Goal: Transaction & Acquisition: Purchase product/service

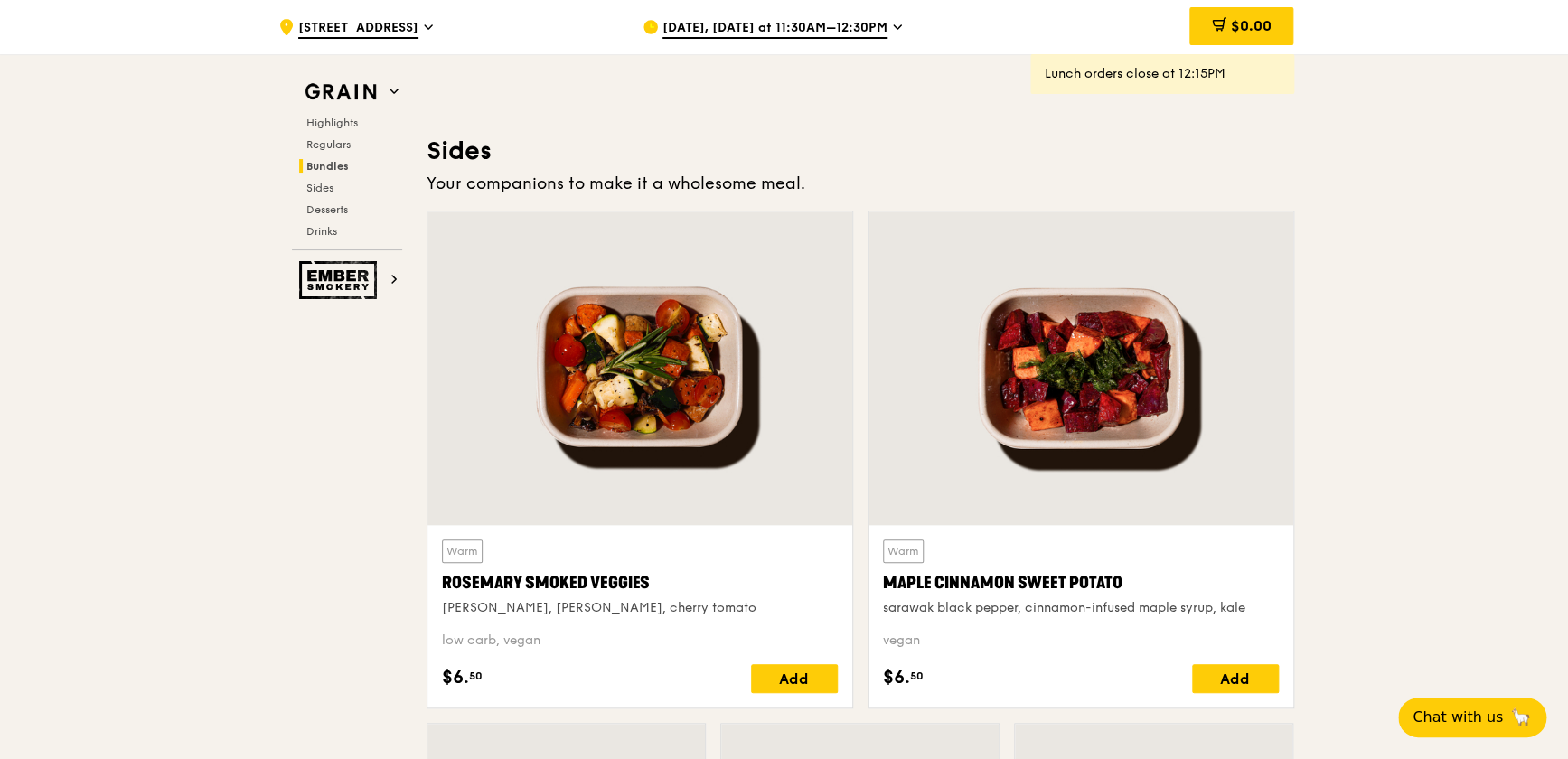
scroll to position [3532, 0]
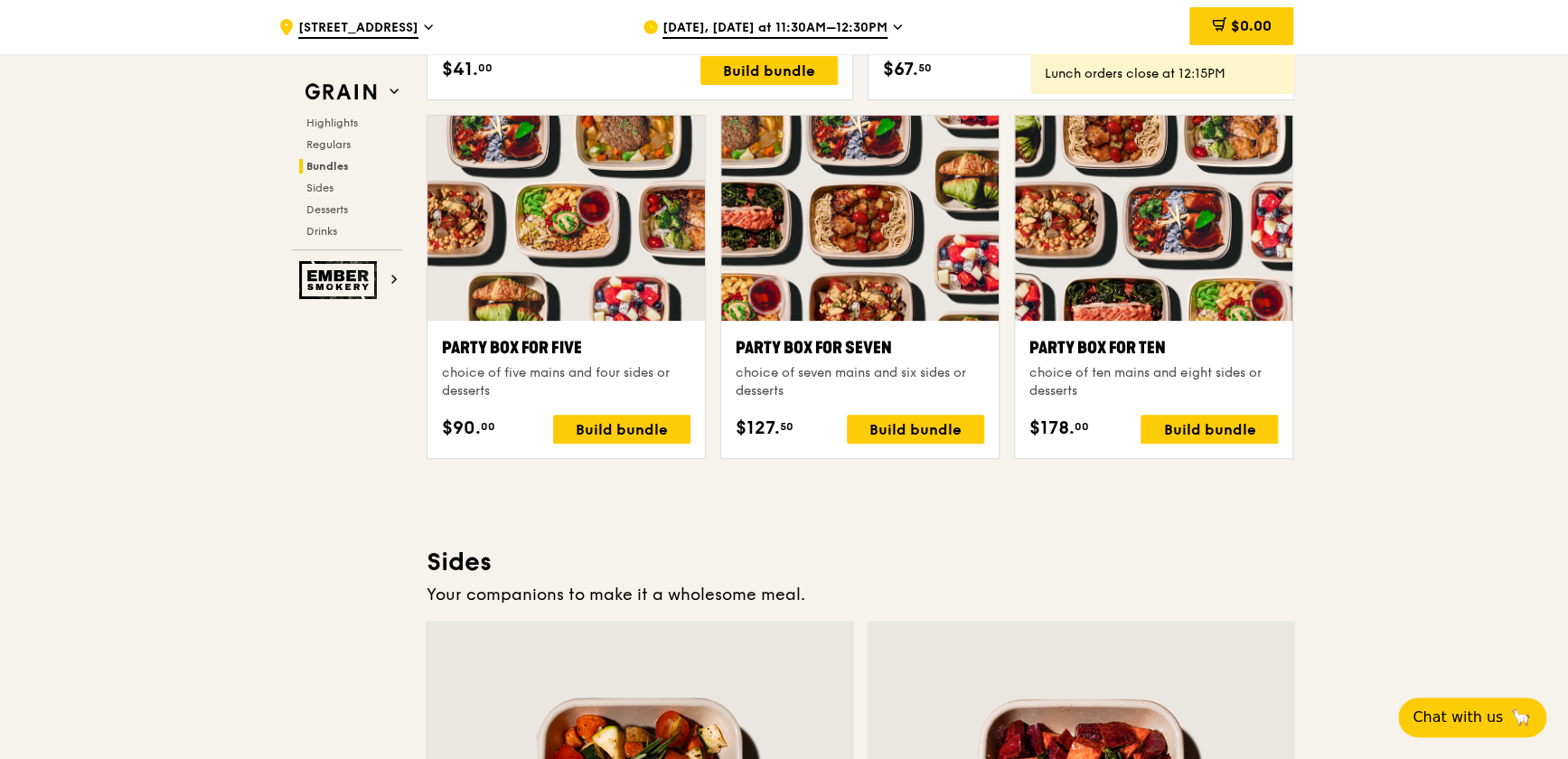
click at [843, 25] on span "[DATE], [DATE] at 11:30AM–12:30PM" at bounding box center [775, 28] width 225 height 20
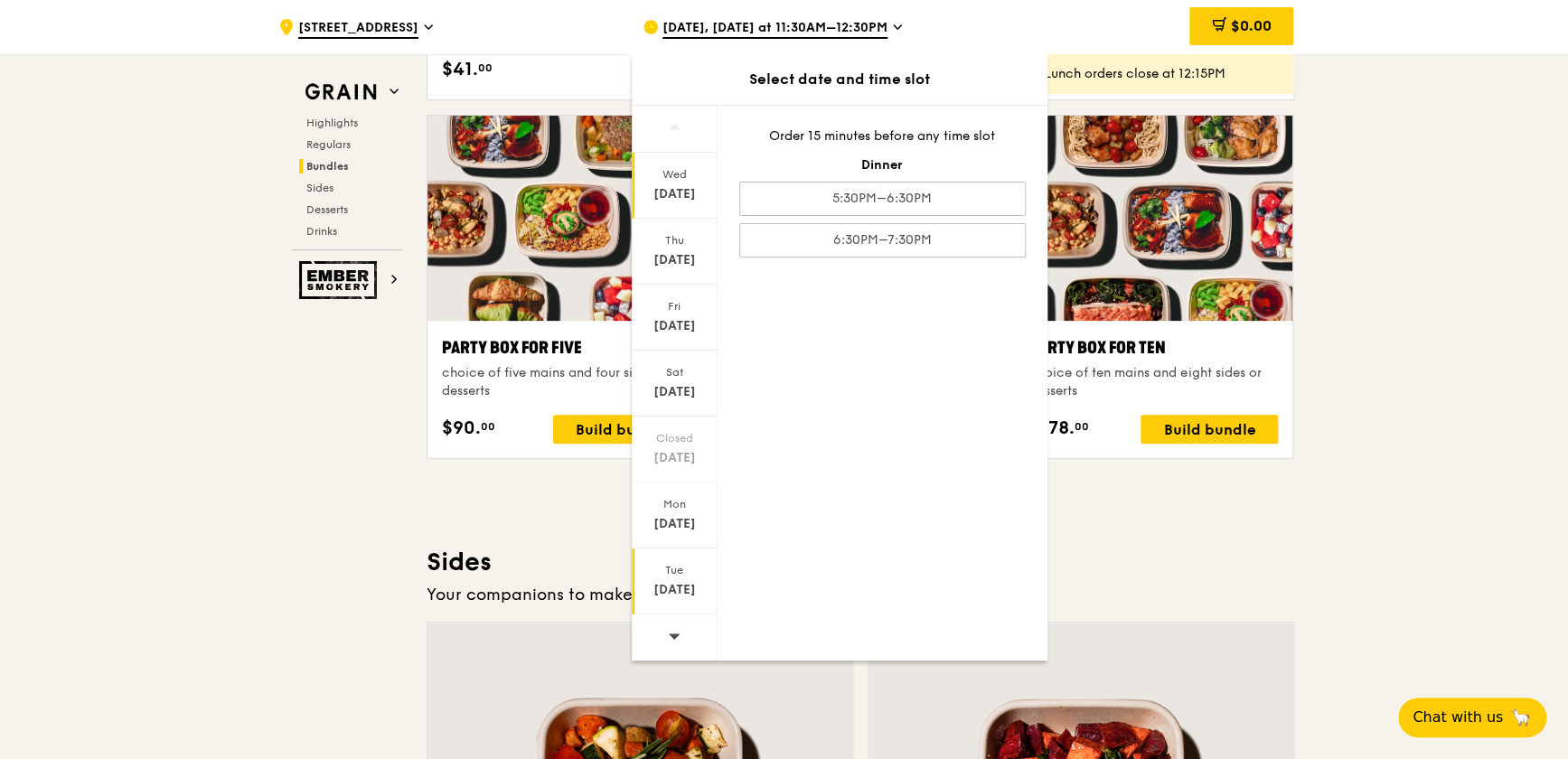
click at [673, 514] on div "[DATE]" at bounding box center [674, 589] width 80 height 18
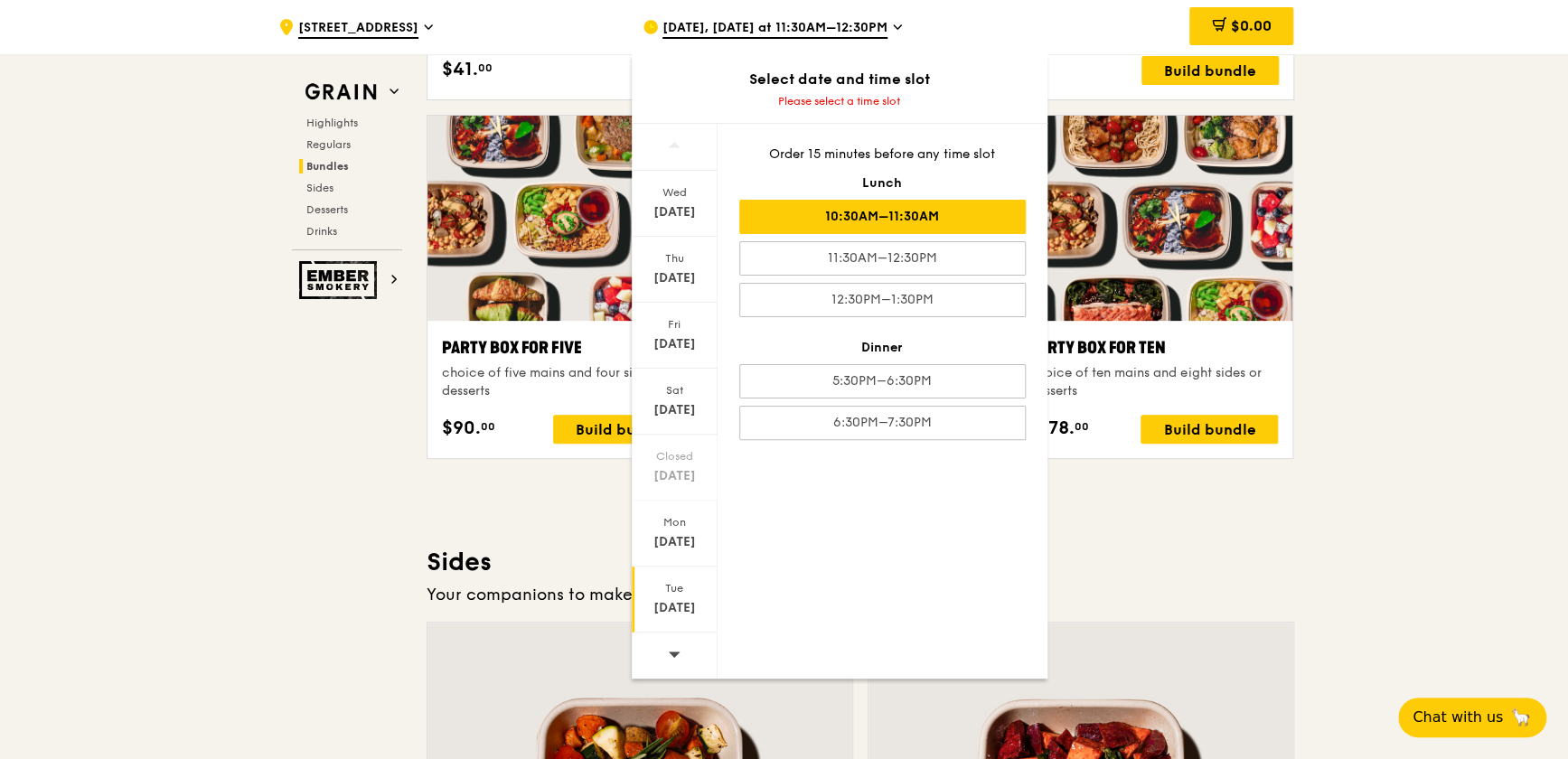
click at [925, 216] on div "10:30AM–11:30AM" at bounding box center [881, 216] width 286 height 34
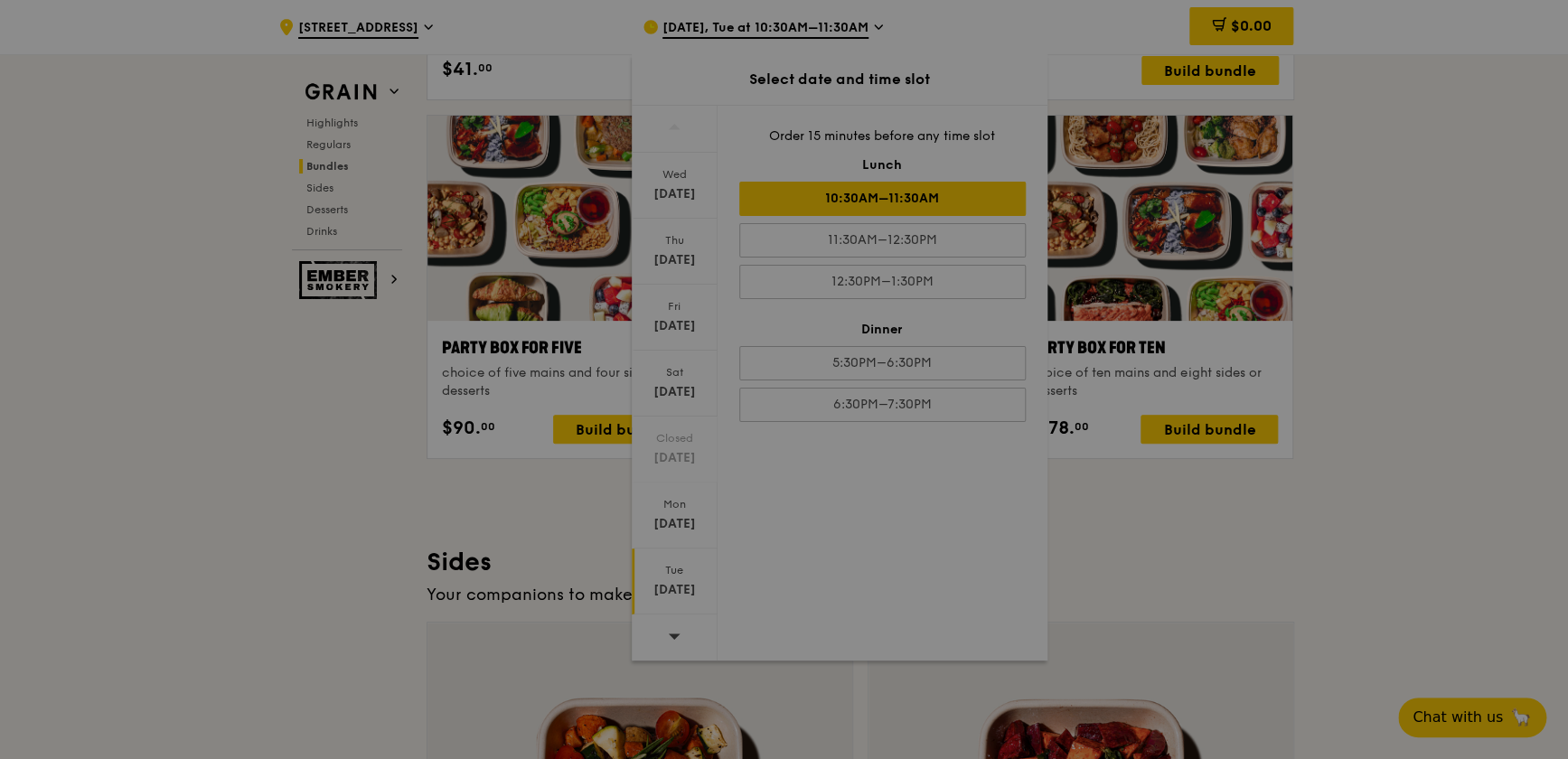
scroll to position [3550, 0]
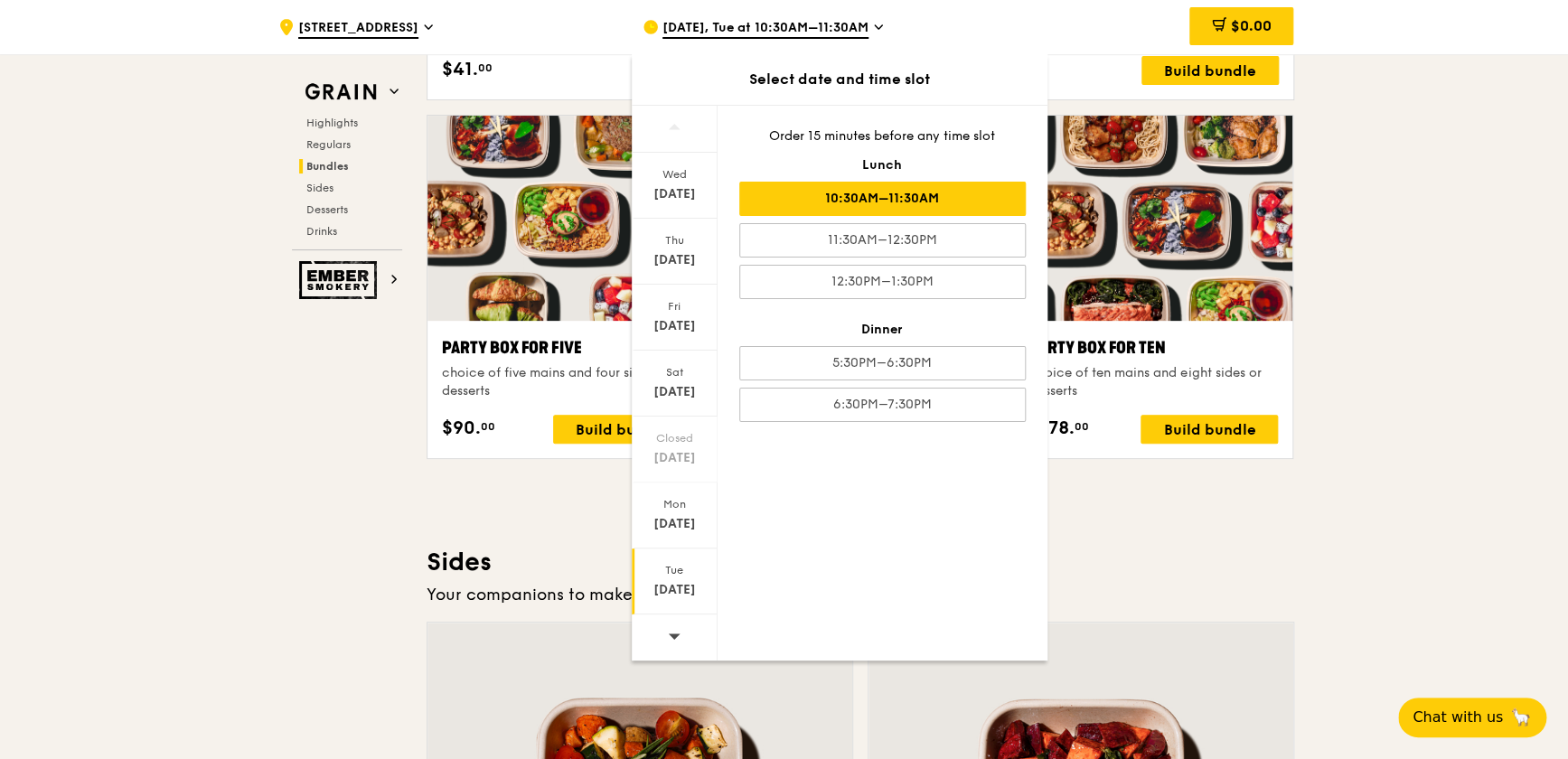
click at [1027, 221] on div ".cls-1 { fill: none; stroke: #fff; stroke-linecap: round; stroke-linejoin: roun…" at bounding box center [784, 316] width 1568 height 7625
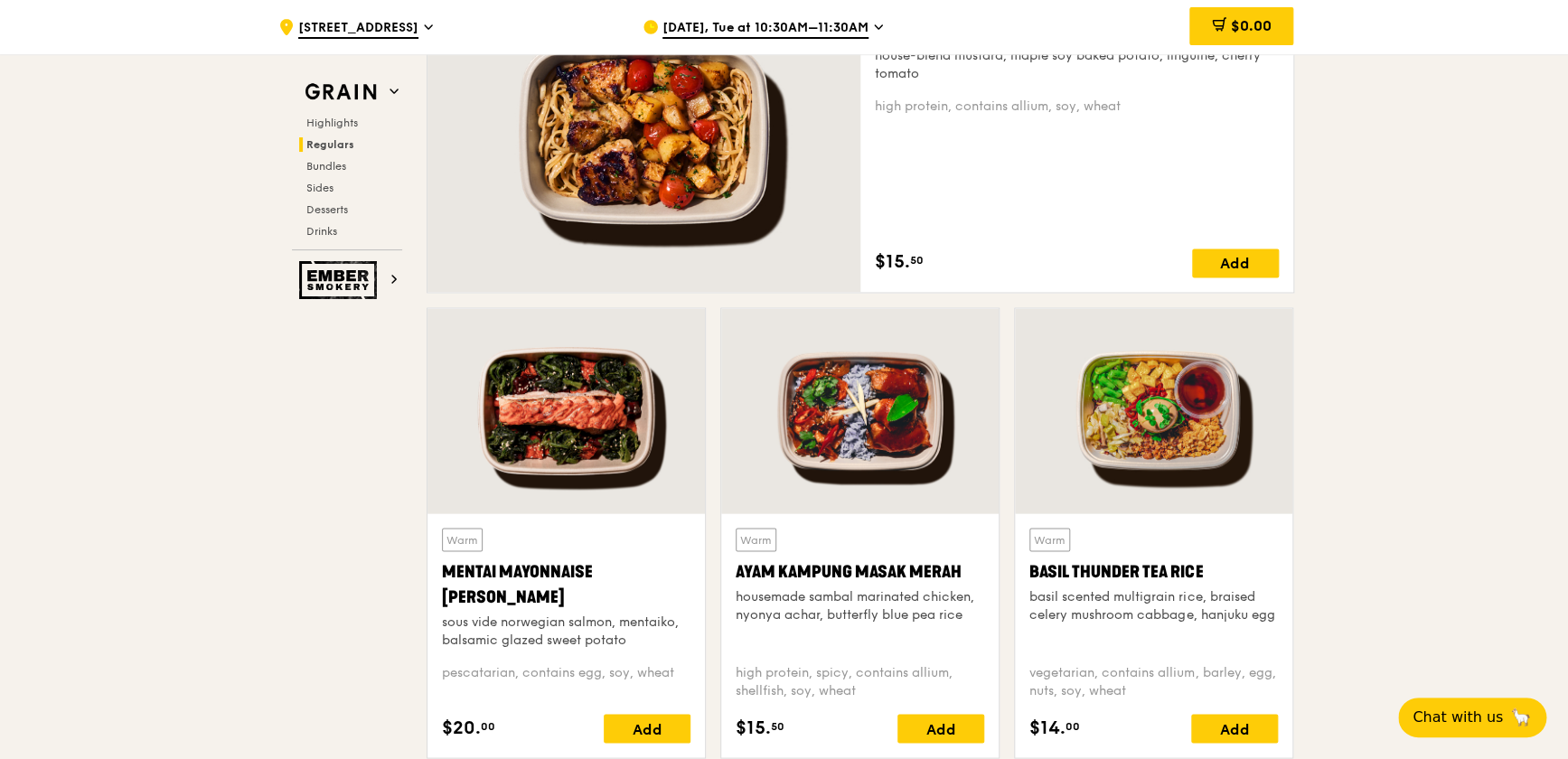
scroll to position [1580, 0]
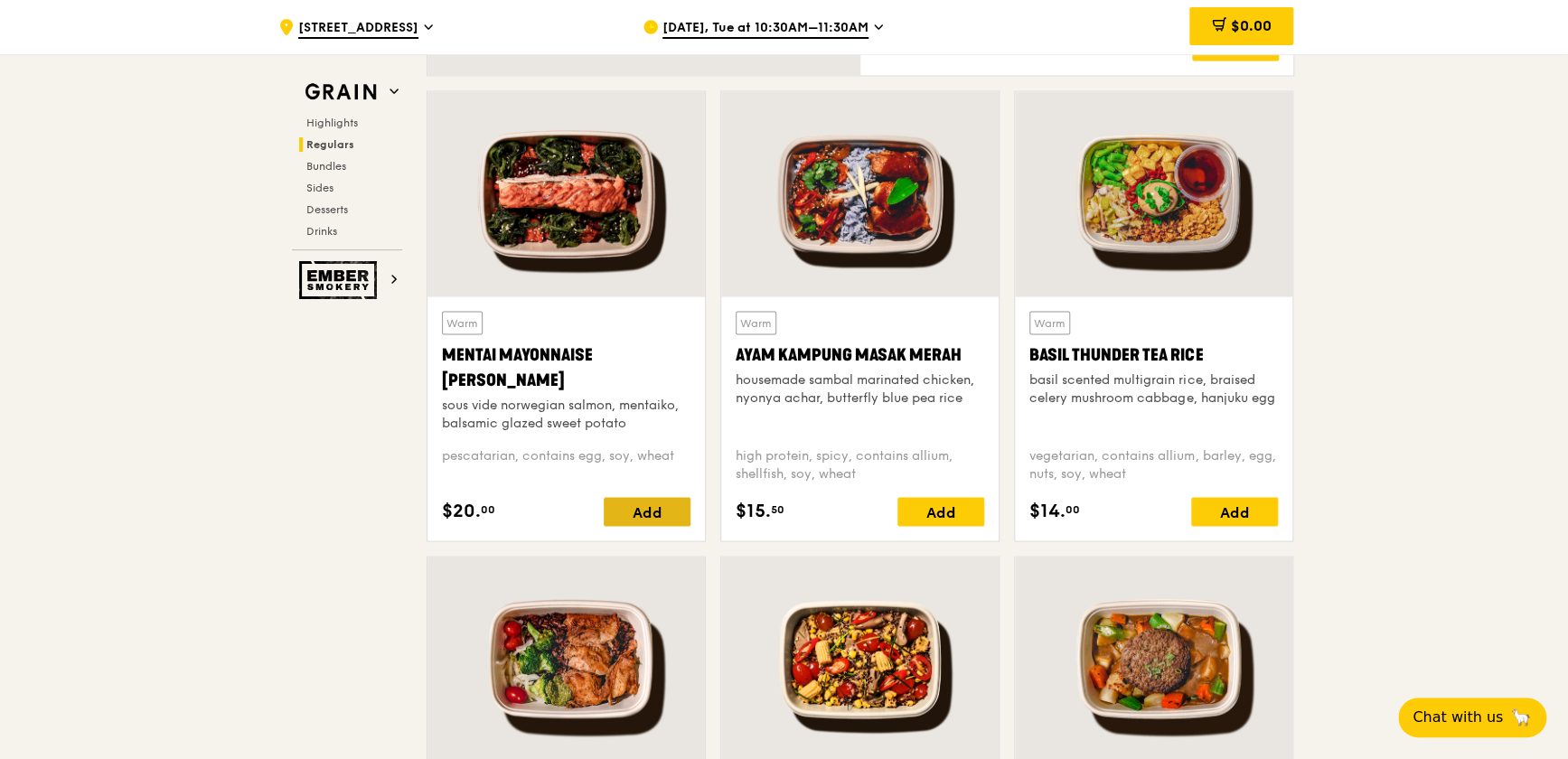
click at [667, 512] on div "Add" at bounding box center [647, 511] width 87 height 29
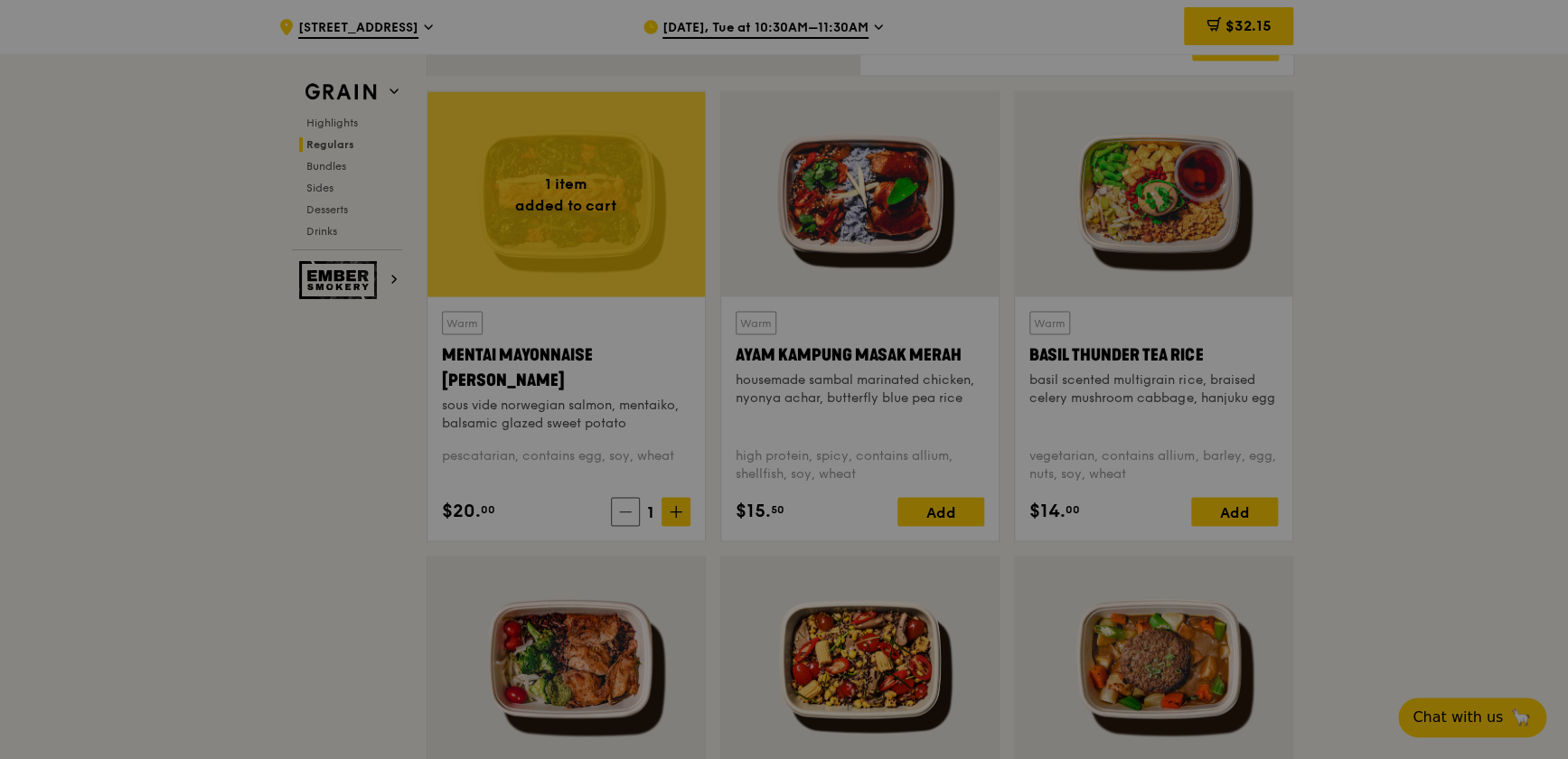
click at [669, 510] on div at bounding box center [784, 380] width 1568 height 759
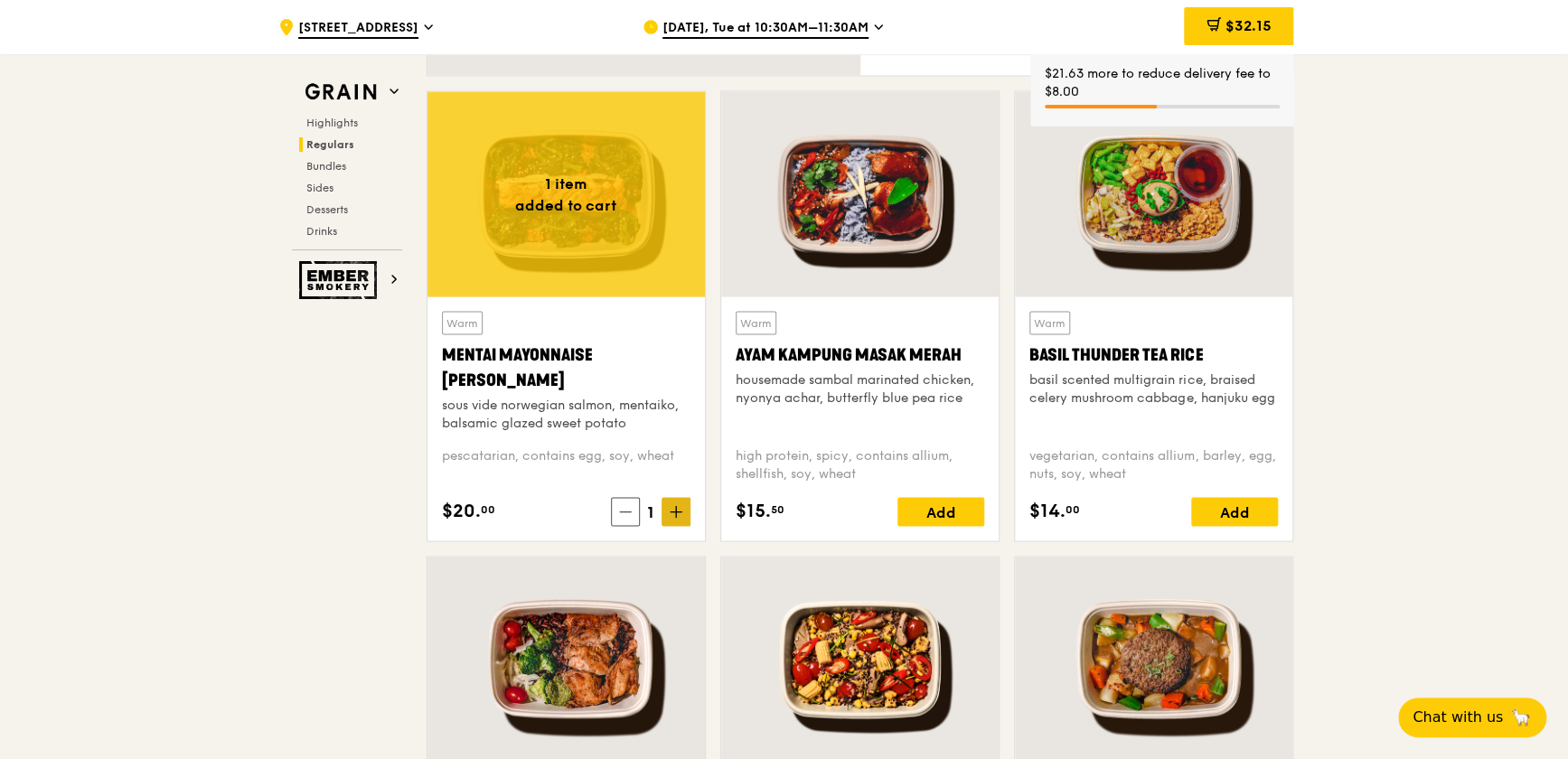
click at [673, 511] on icon at bounding box center [675, 511] width 10 height 0
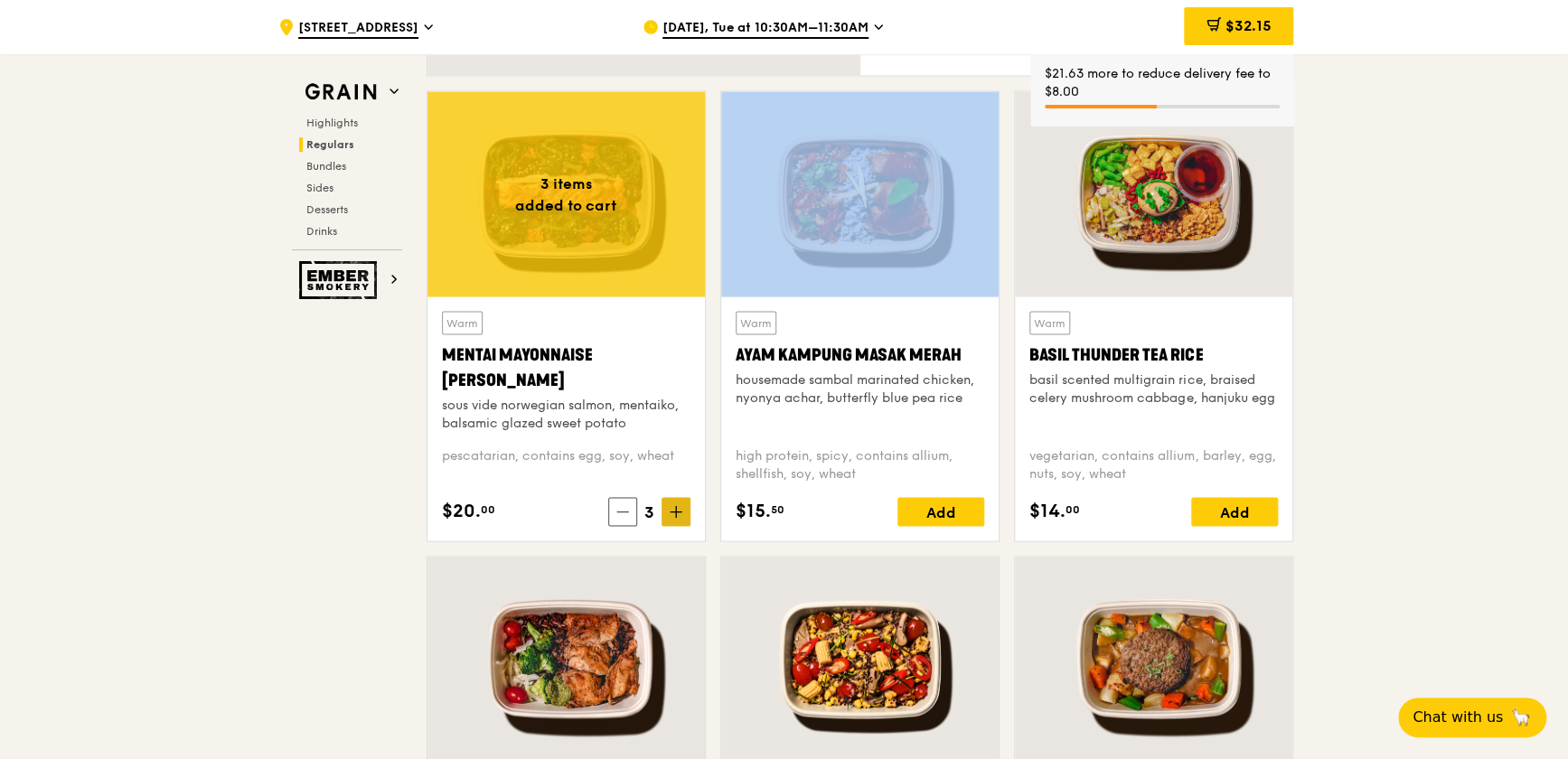
click at [673, 511] on icon at bounding box center [675, 511] width 10 height 0
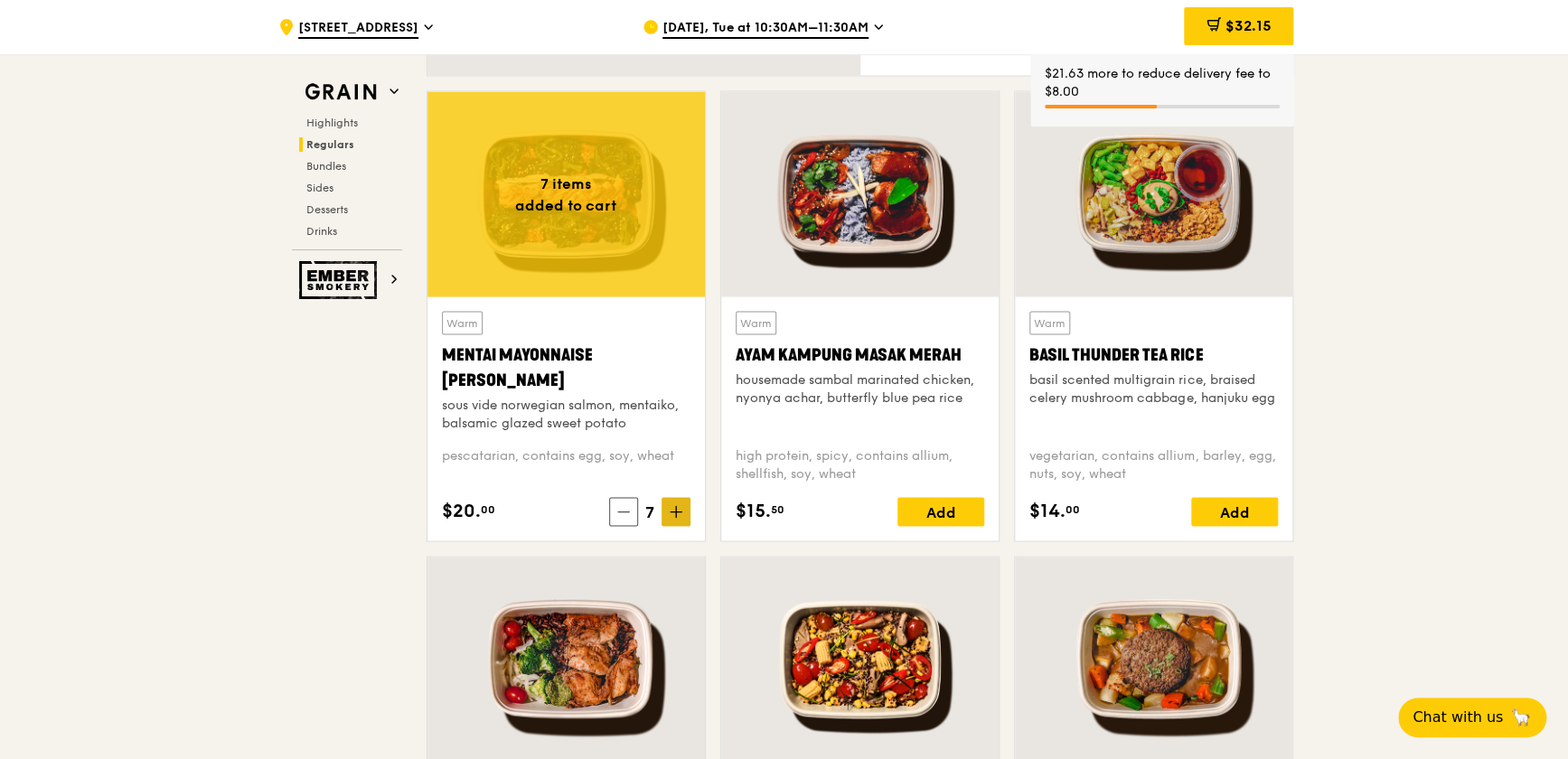
click at [673, 511] on icon at bounding box center [675, 511] width 10 height 0
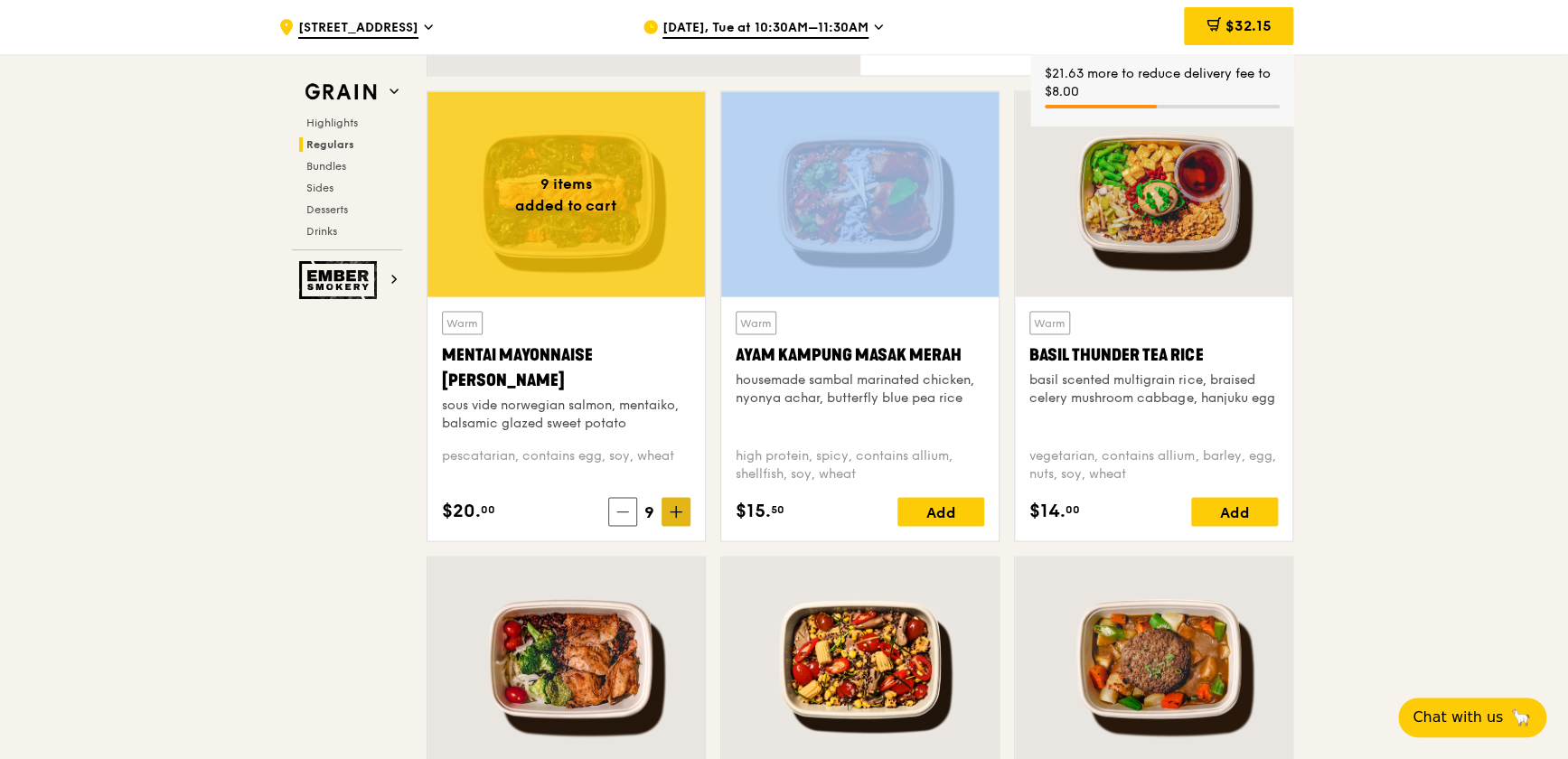
click at [673, 511] on icon at bounding box center [675, 511] width 10 height 0
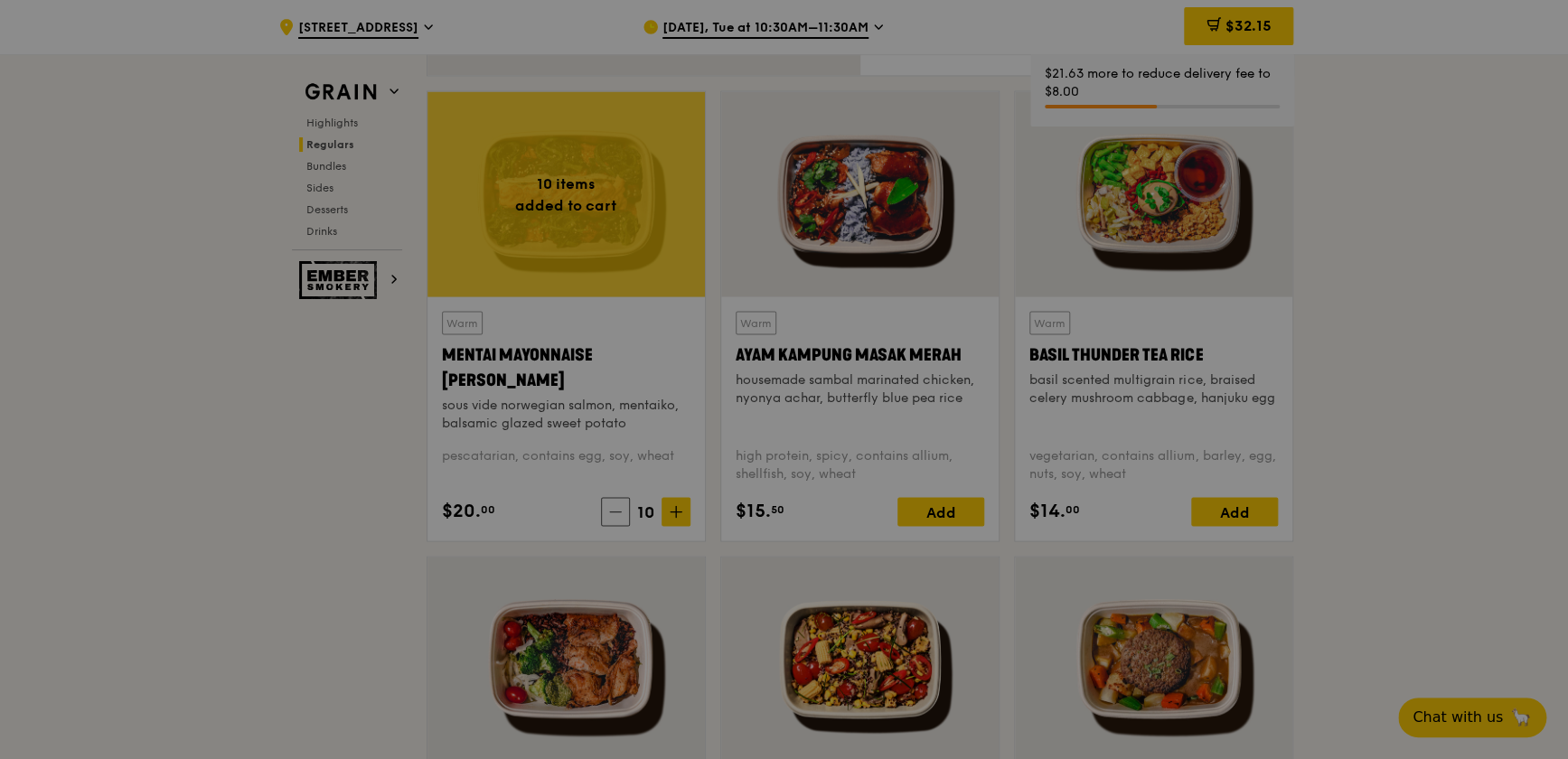
click at [673, 511] on div at bounding box center [784, 380] width 1568 height 759
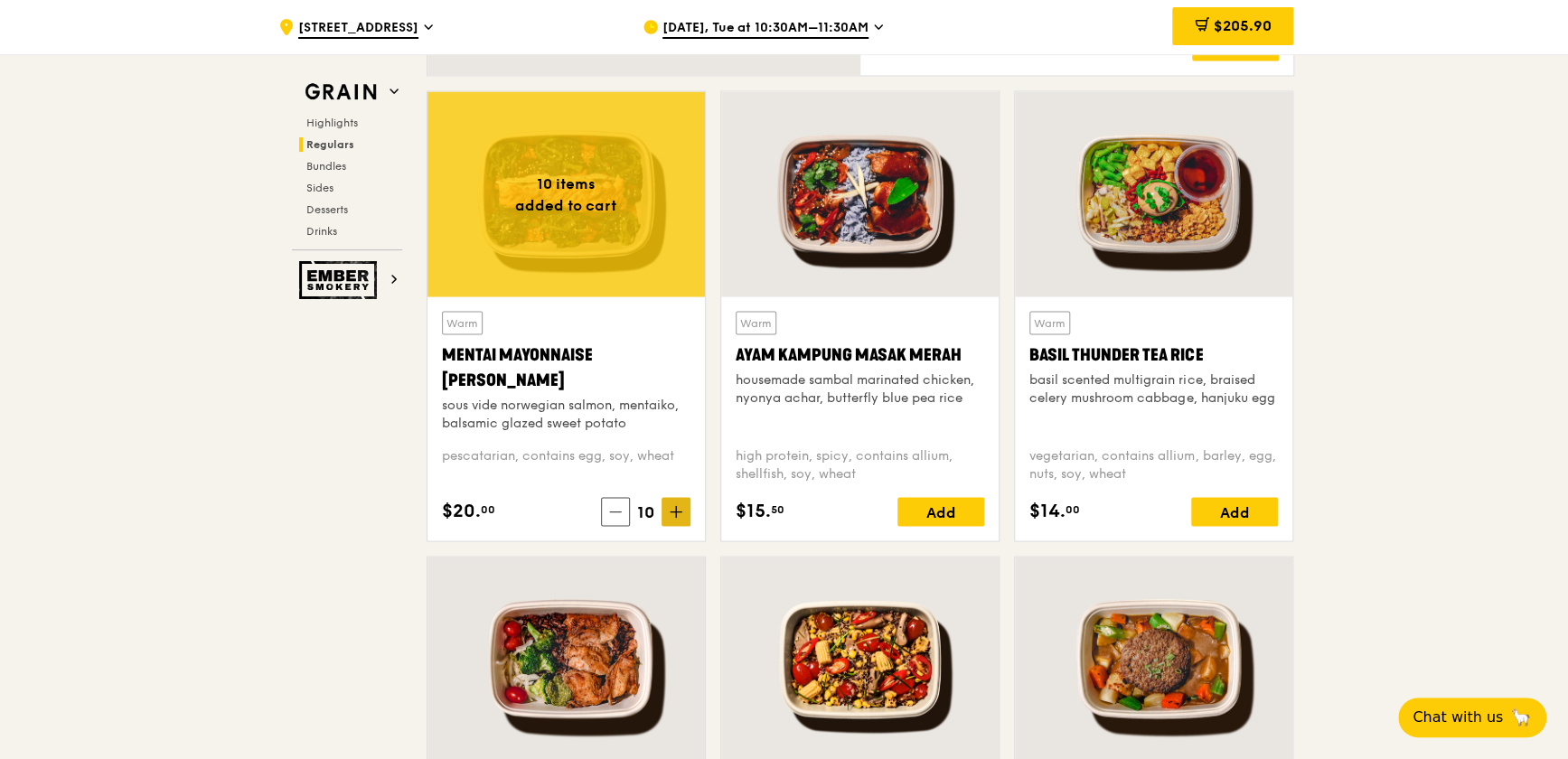
click at [666, 511] on span at bounding box center [675, 511] width 29 height 29
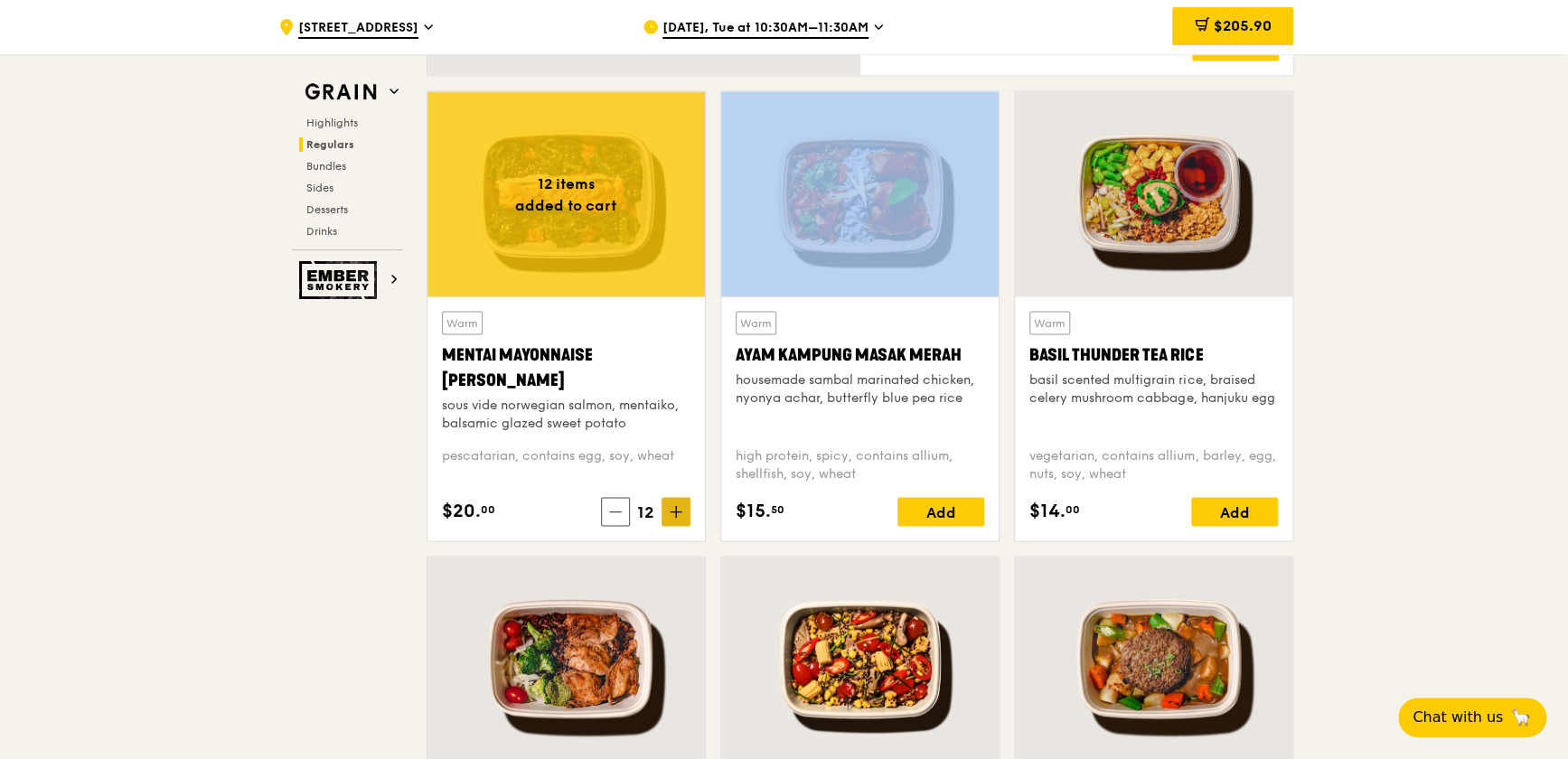
click at [666, 511] on span at bounding box center [675, 511] width 29 height 29
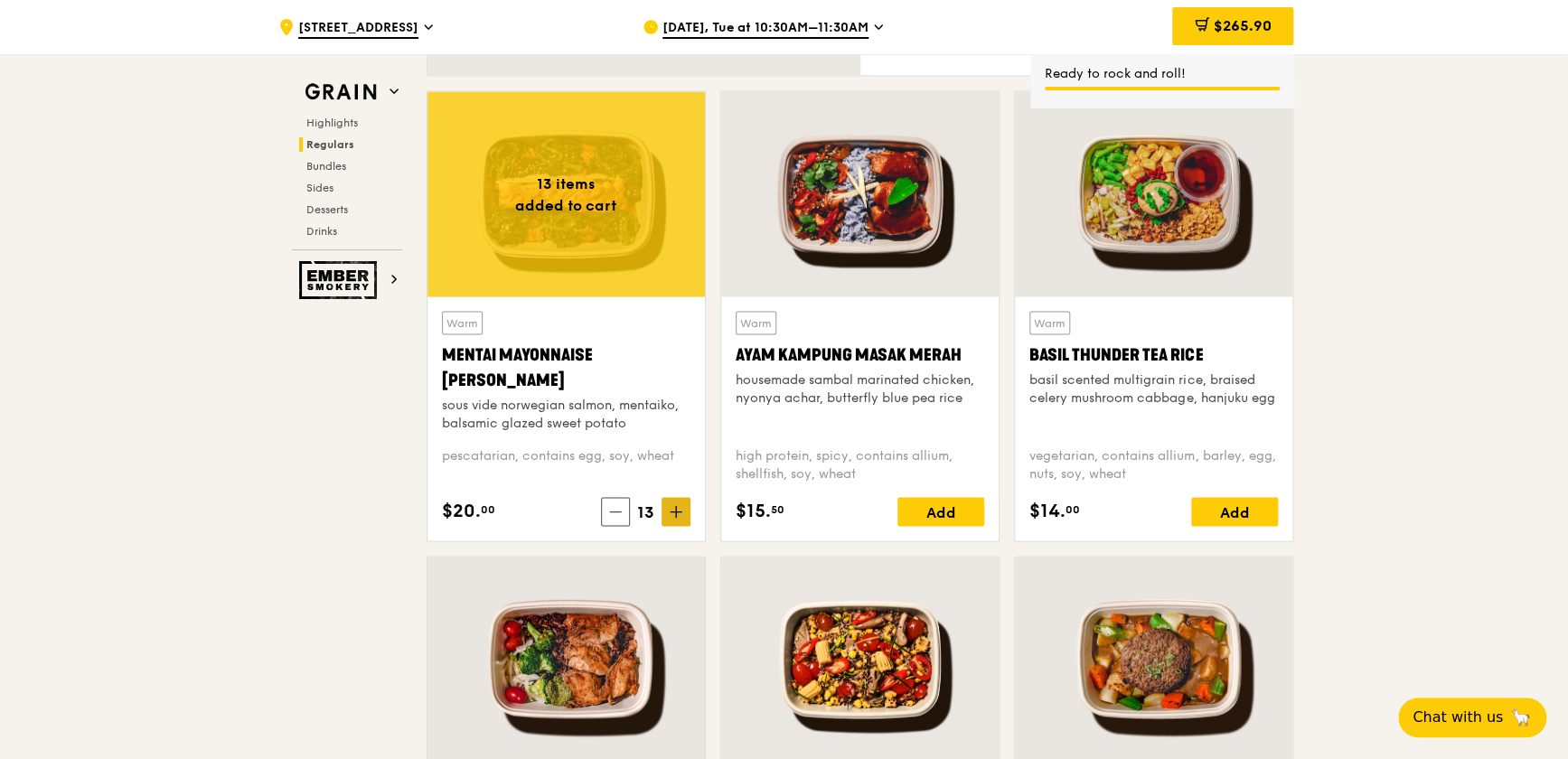
click at [666, 511] on span at bounding box center [675, 511] width 29 height 29
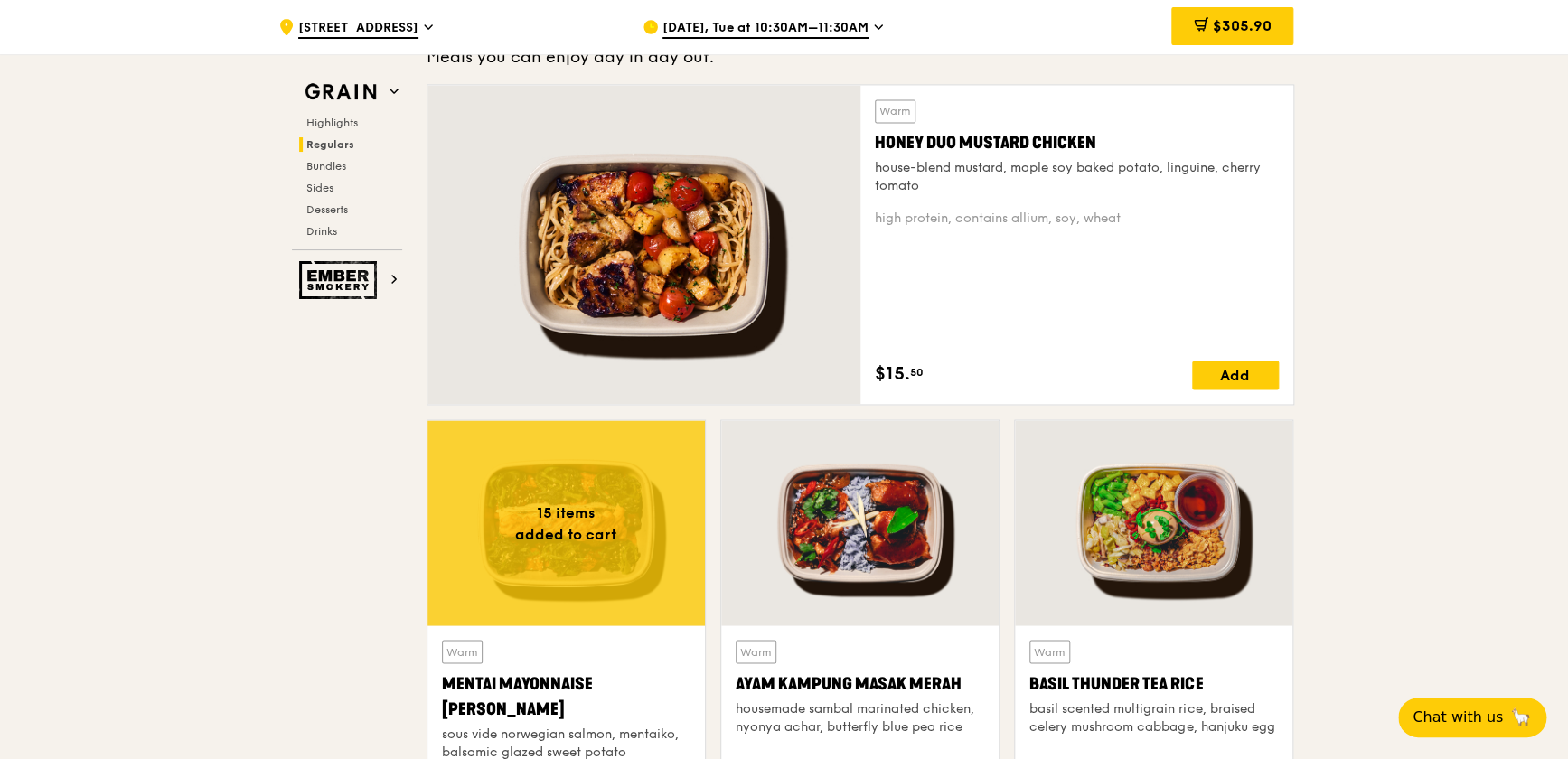
scroll to position [923, 0]
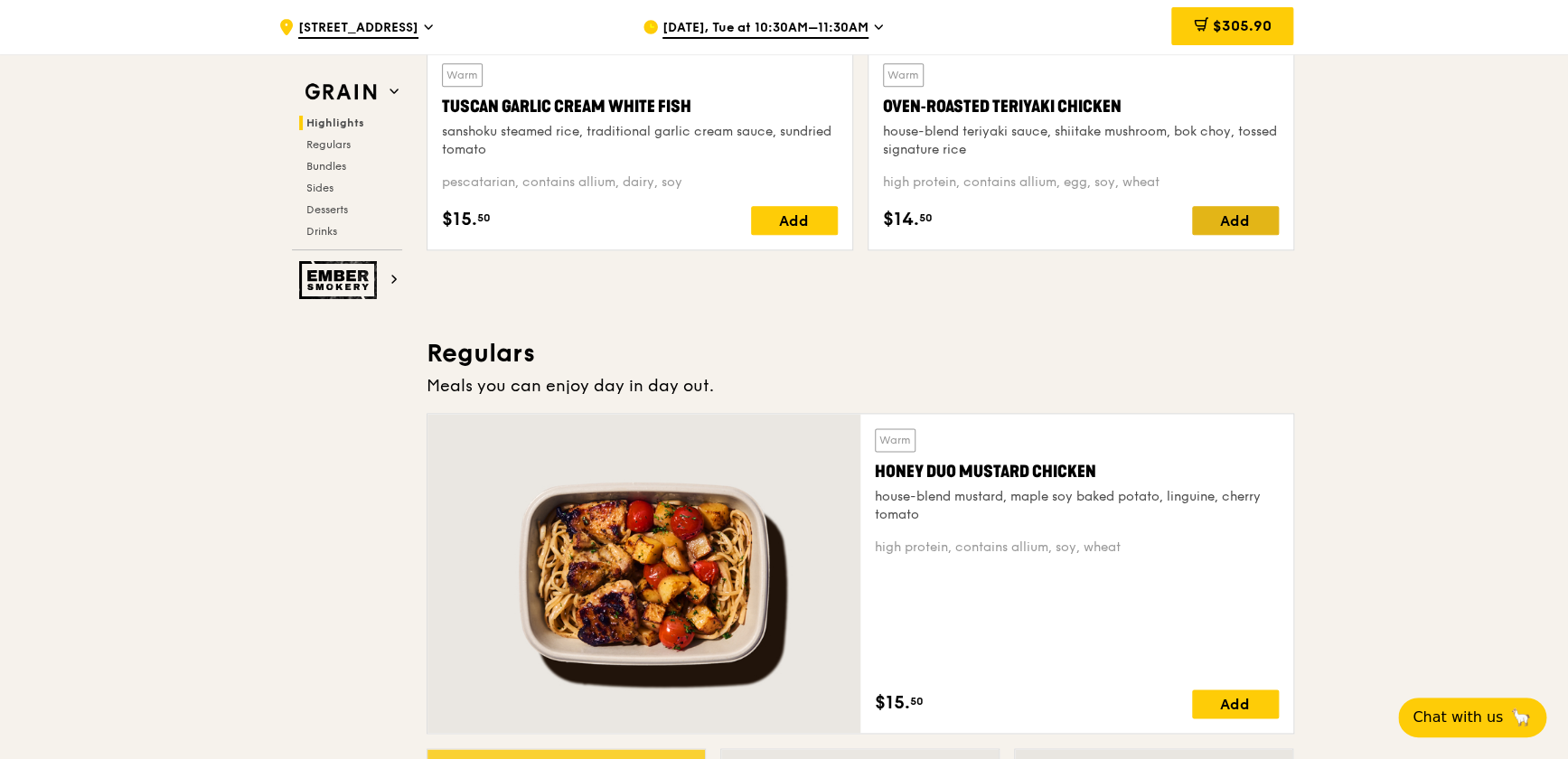
click at [1027, 225] on div "Add" at bounding box center [1236, 220] width 87 height 29
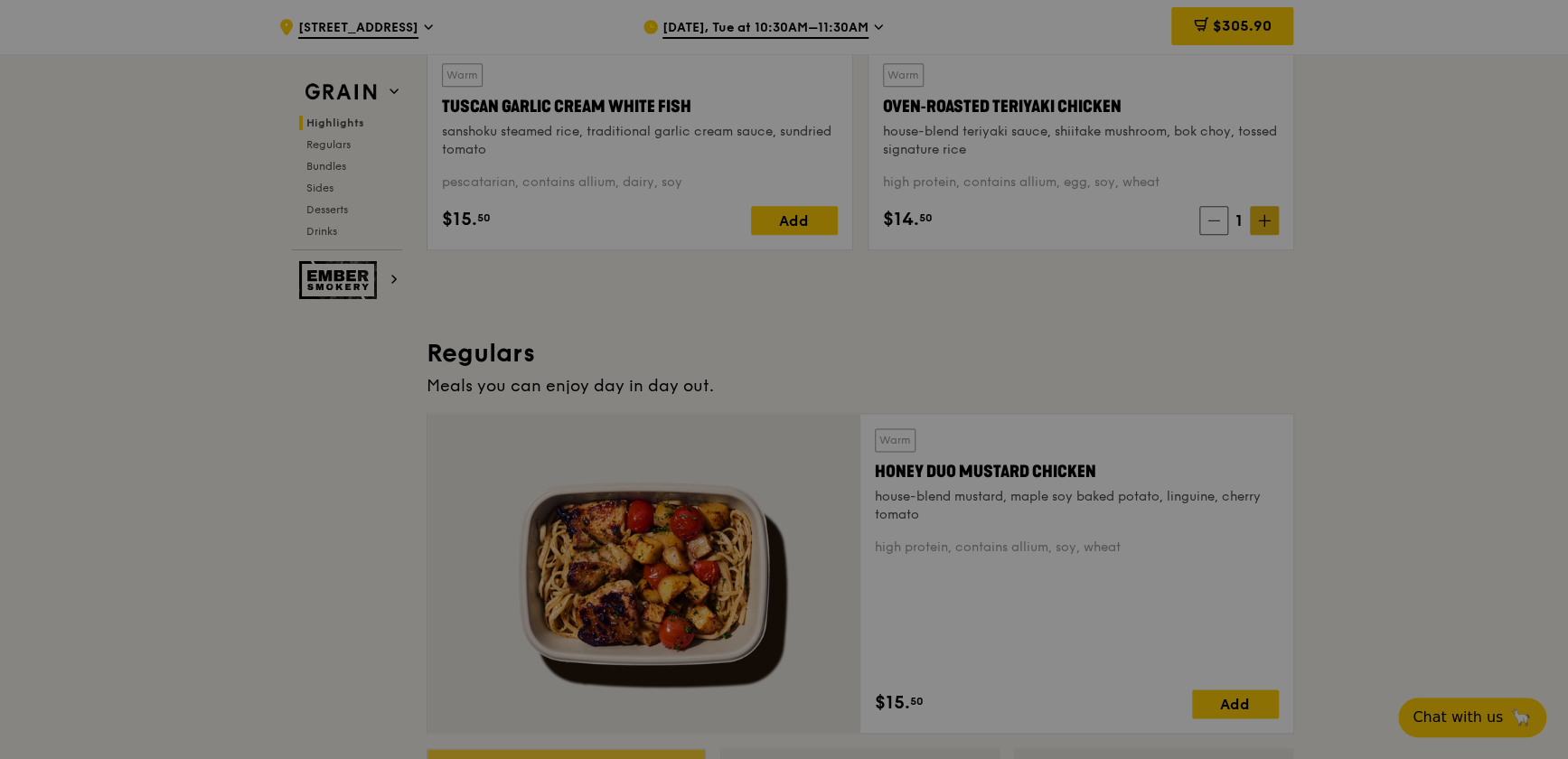
click at [1027, 218] on div at bounding box center [784, 380] width 1568 height 759
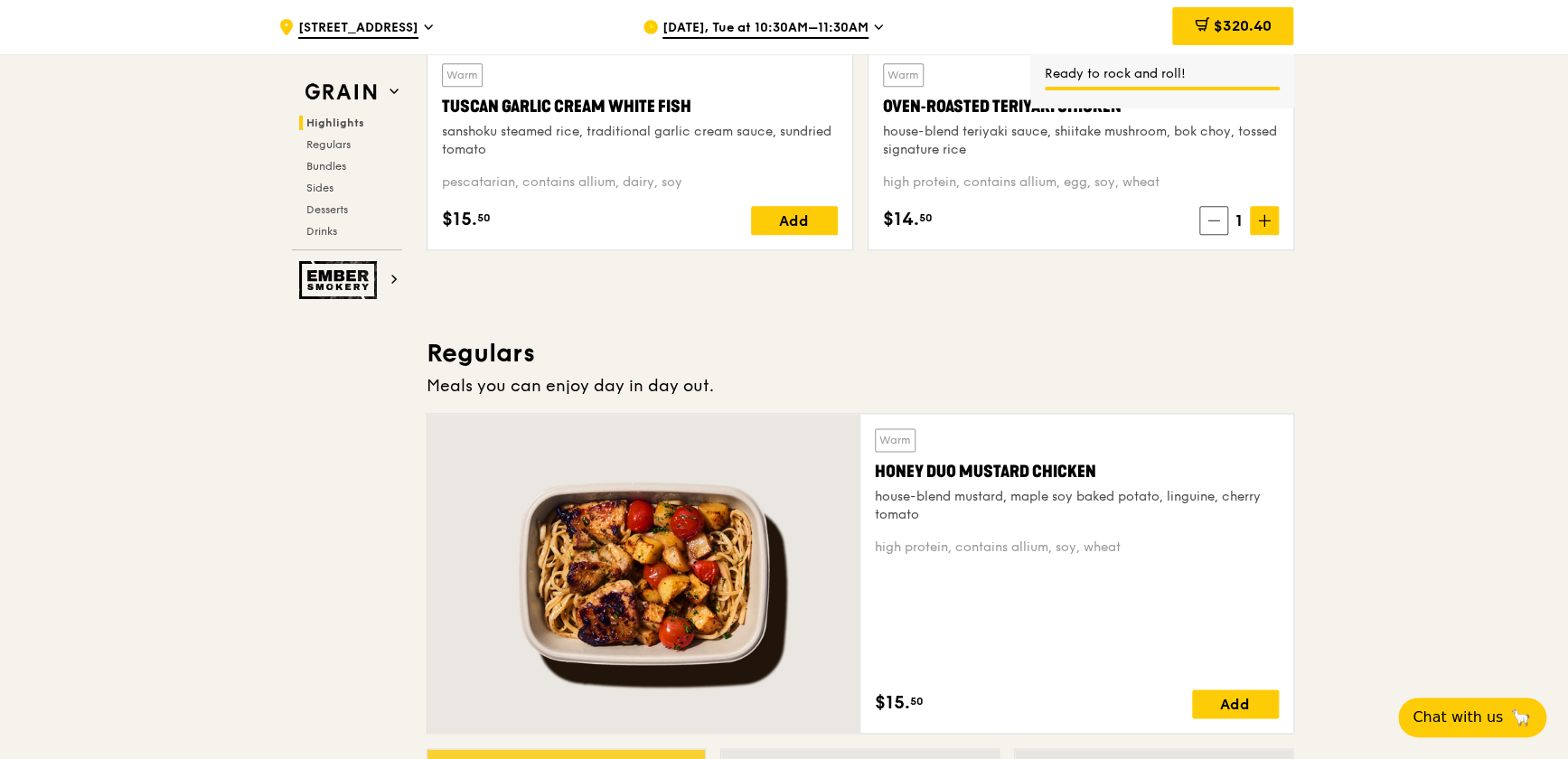
click at [1027, 230] on span at bounding box center [1264, 220] width 29 height 29
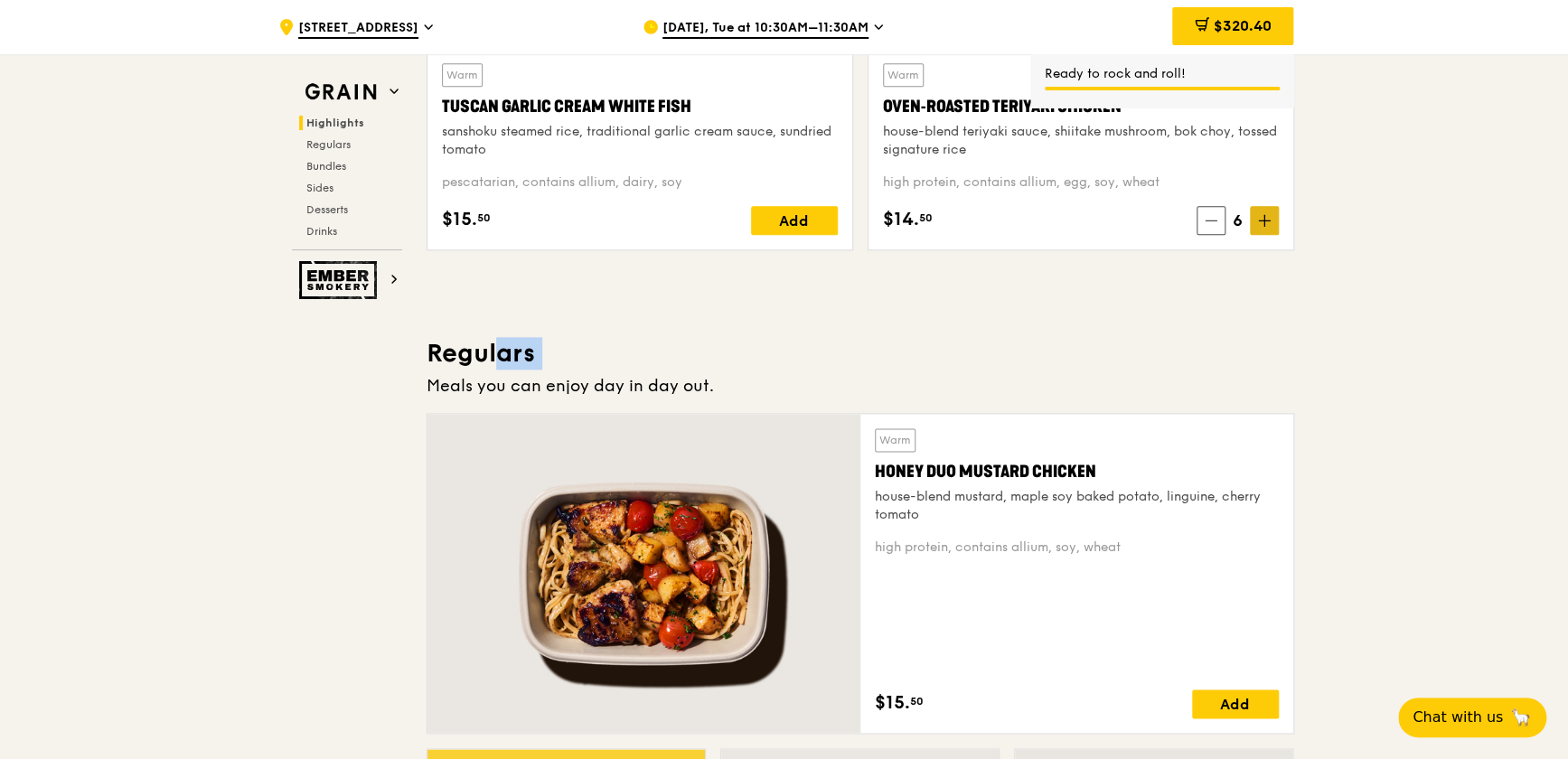
click at [1027, 229] on span at bounding box center [1264, 220] width 29 height 29
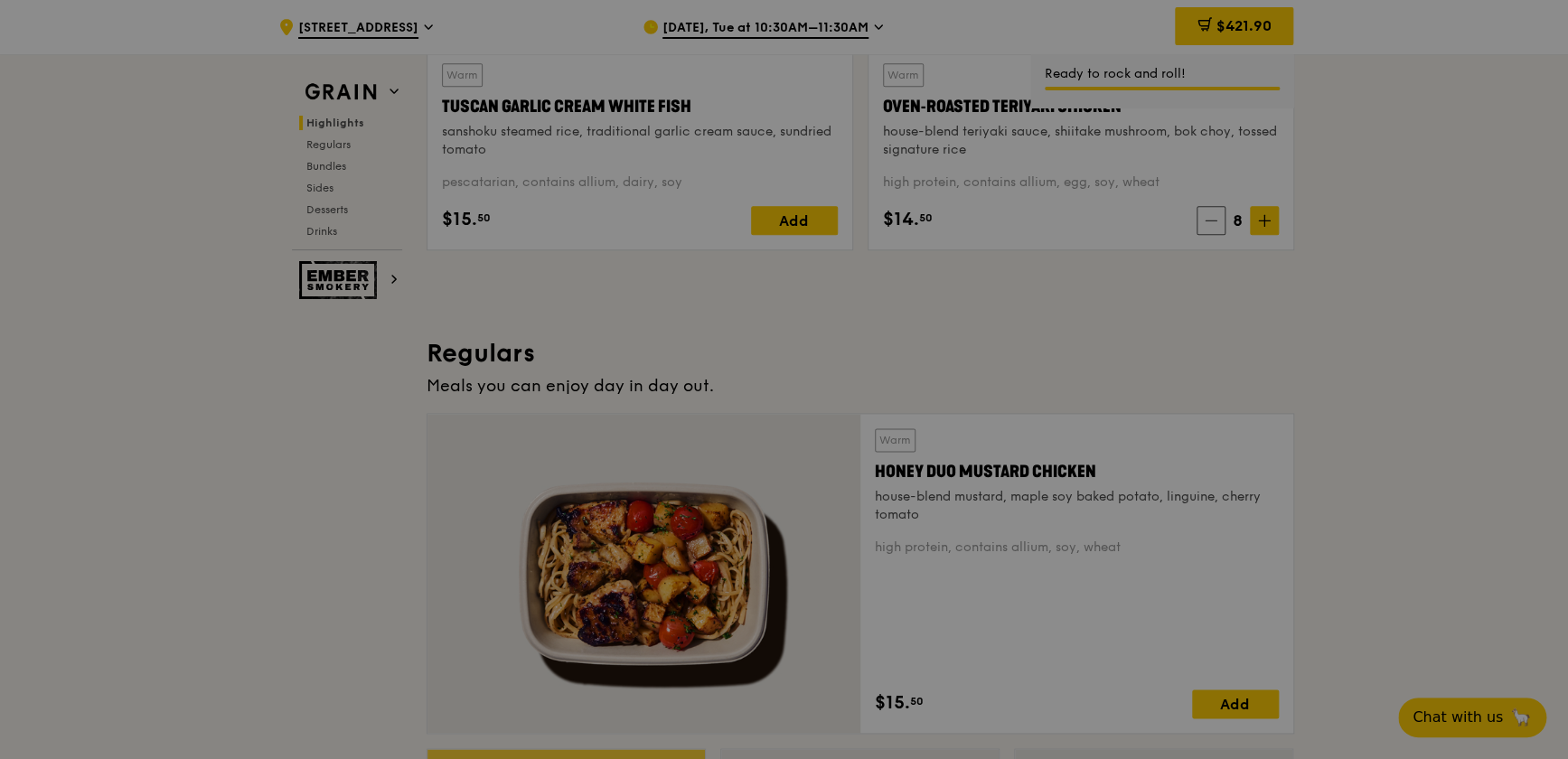
drag, startPoint x: 1266, startPoint y: 229, endPoint x: 1217, endPoint y: 228, distance: 49.0
click at [1027, 228] on div at bounding box center [784, 380] width 1568 height 759
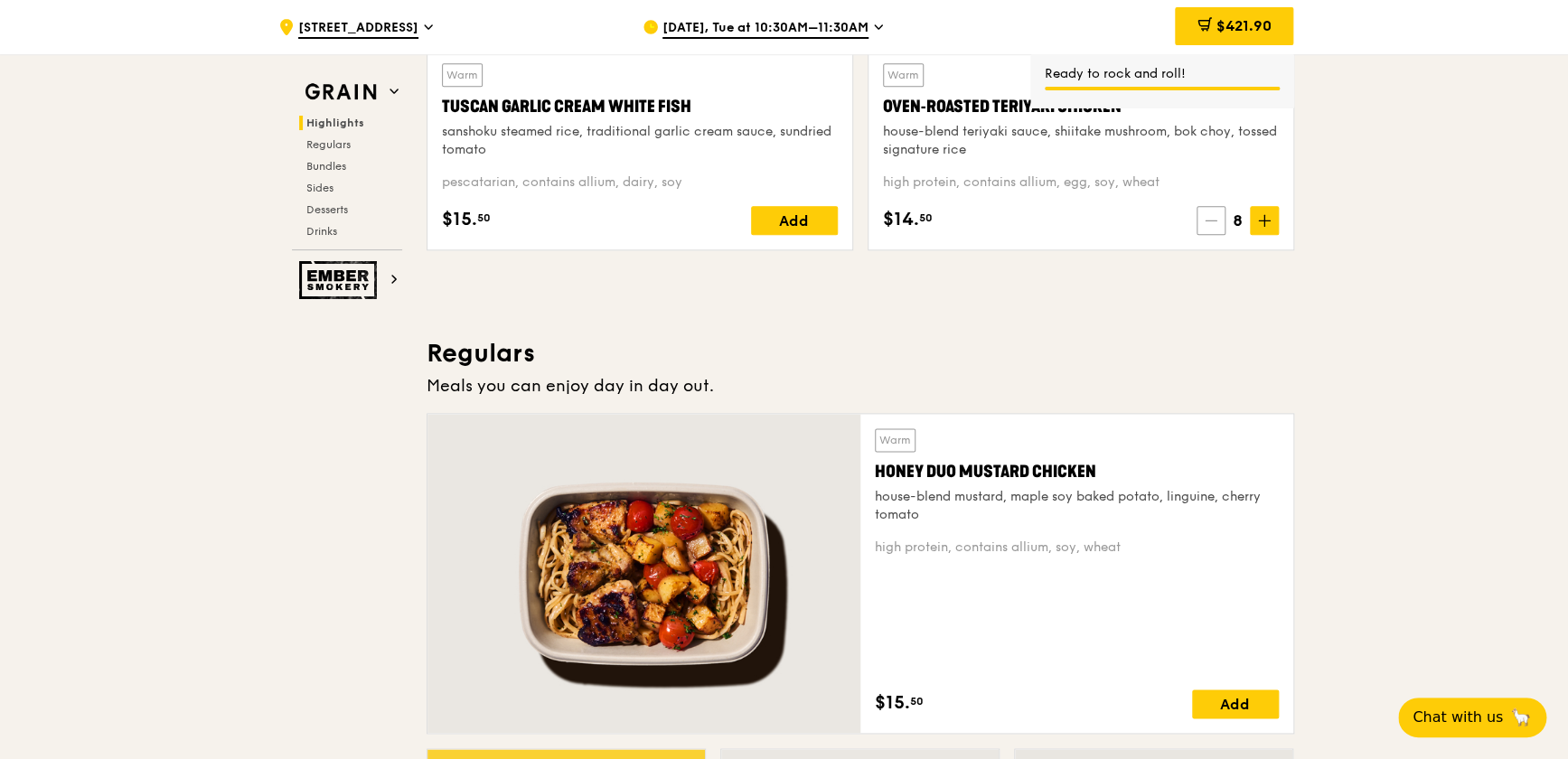
click at [1027, 228] on span at bounding box center [1210, 220] width 29 height 29
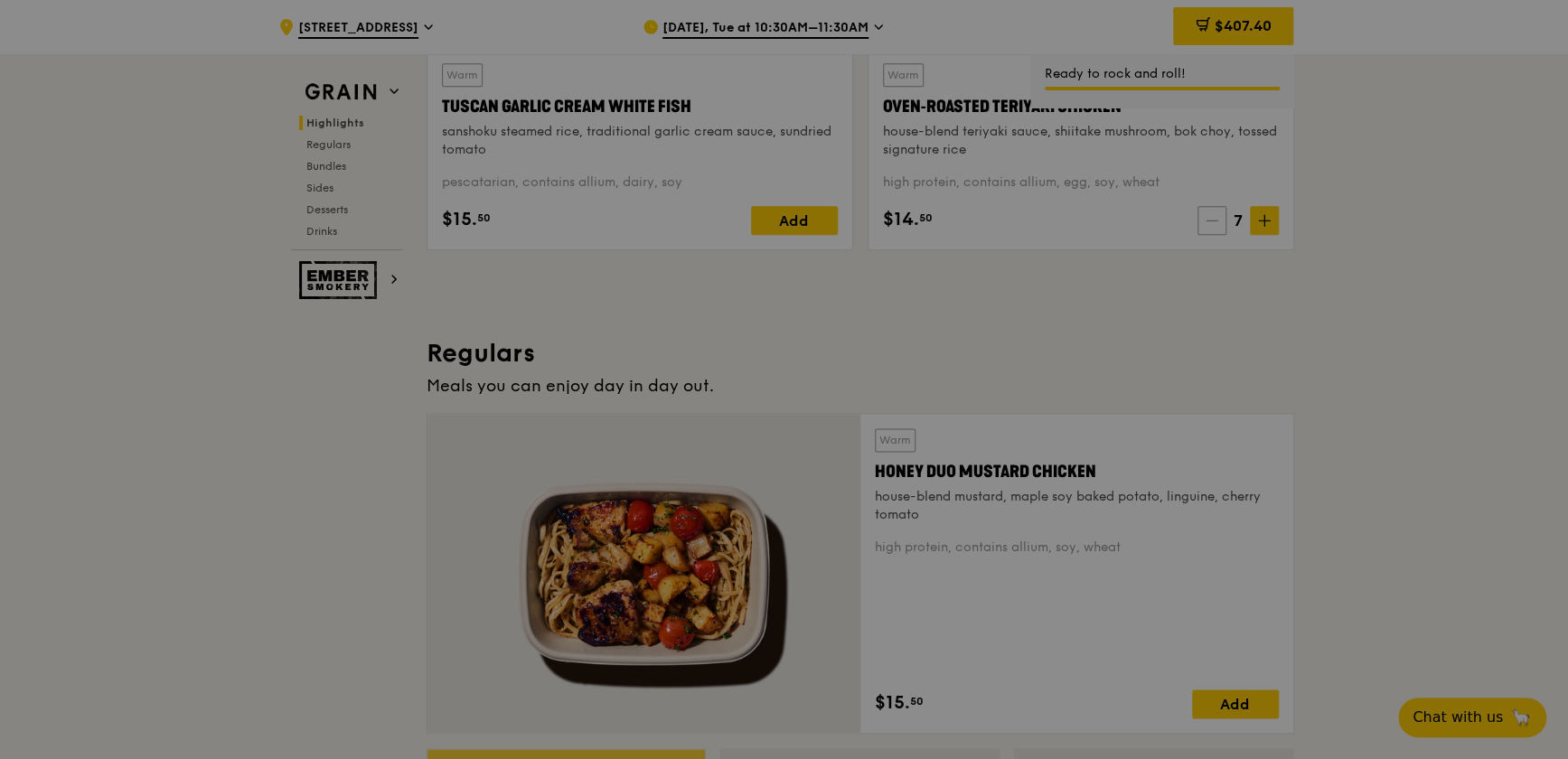
click at [1027, 228] on div at bounding box center [784, 380] width 1568 height 759
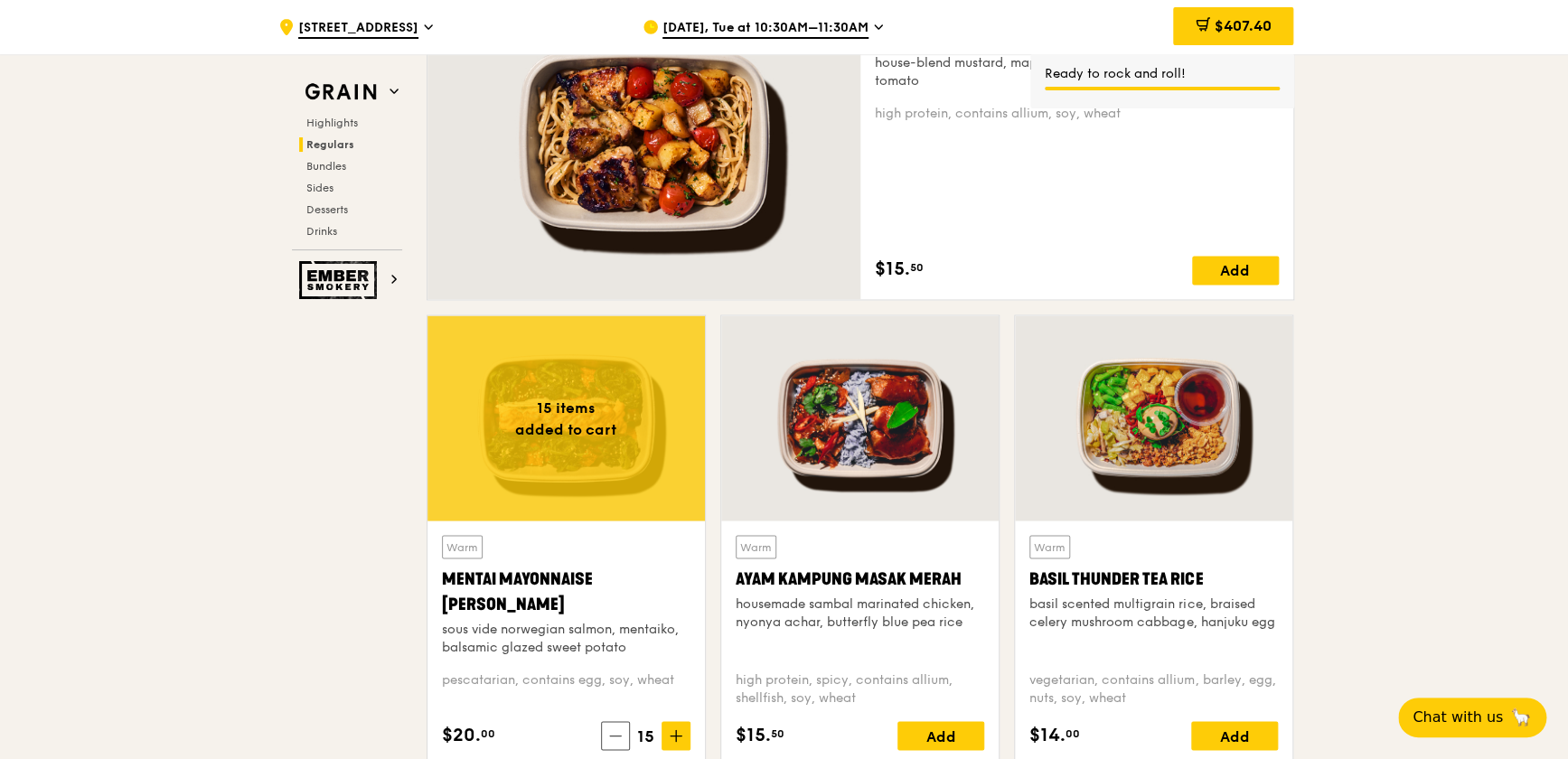
scroll to position [1498, 0]
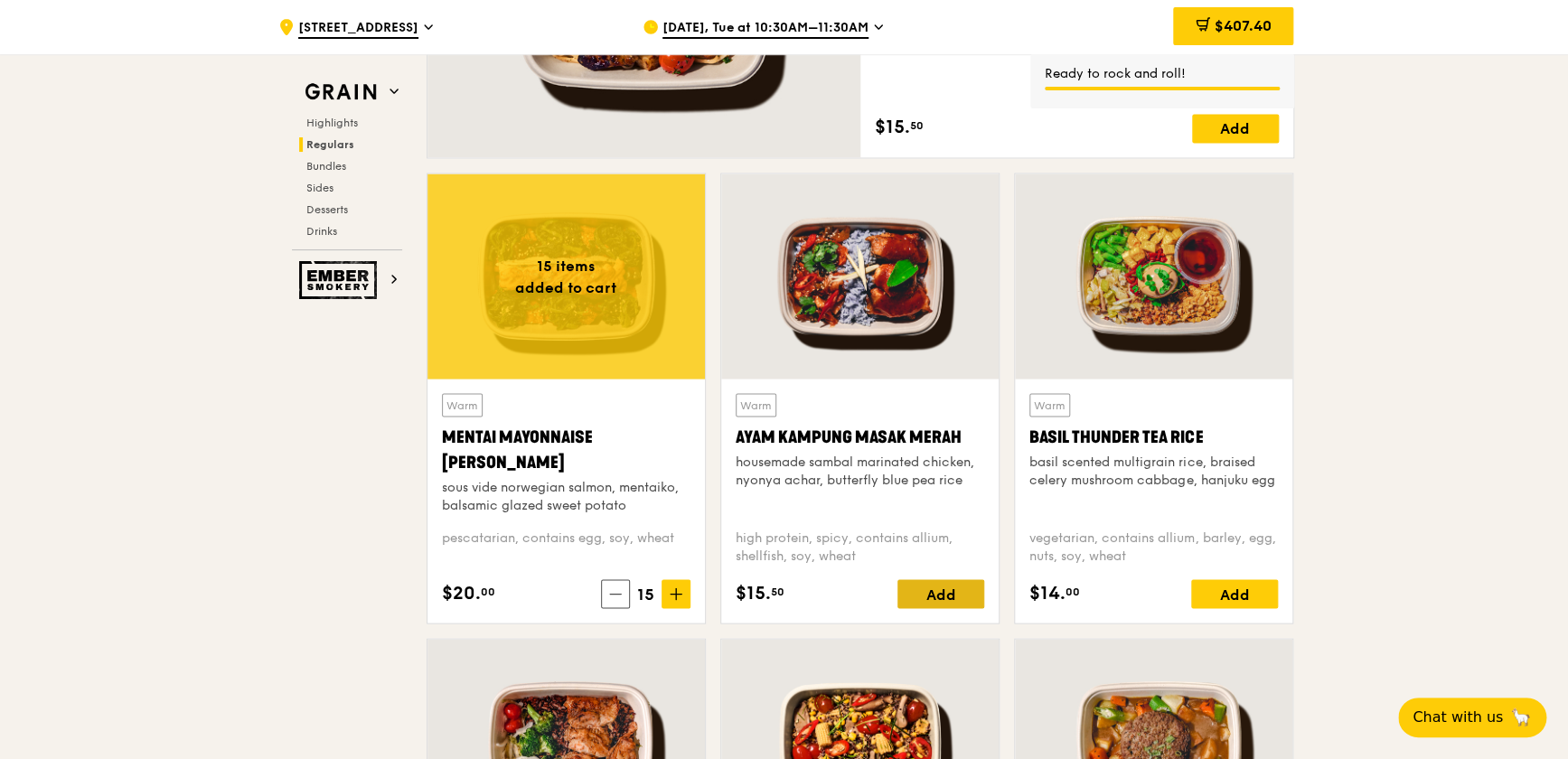
click at [933, 514] on div "Add" at bounding box center [941, 593] width 87 height 29
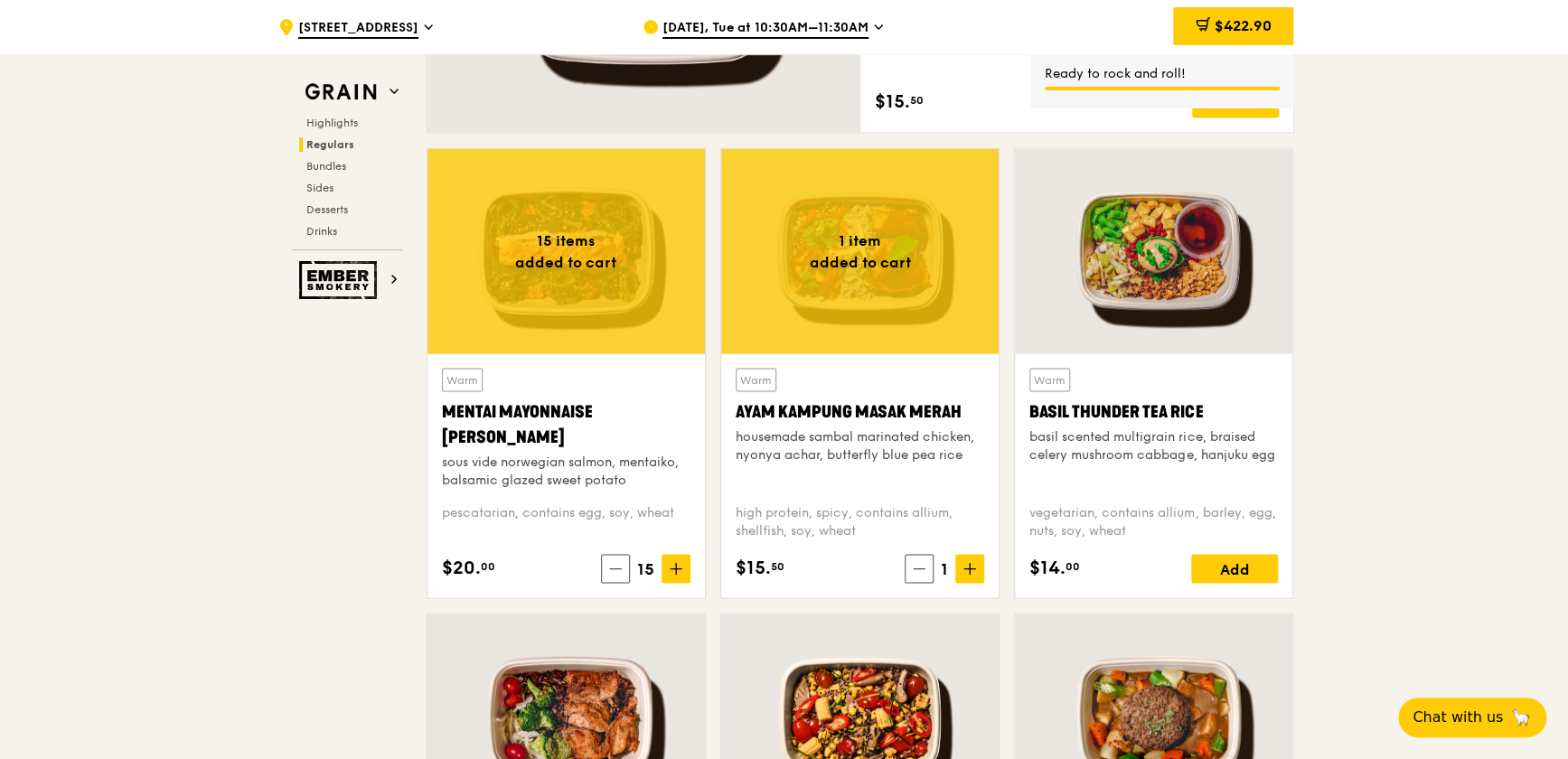
scroll to position [1661, 0]
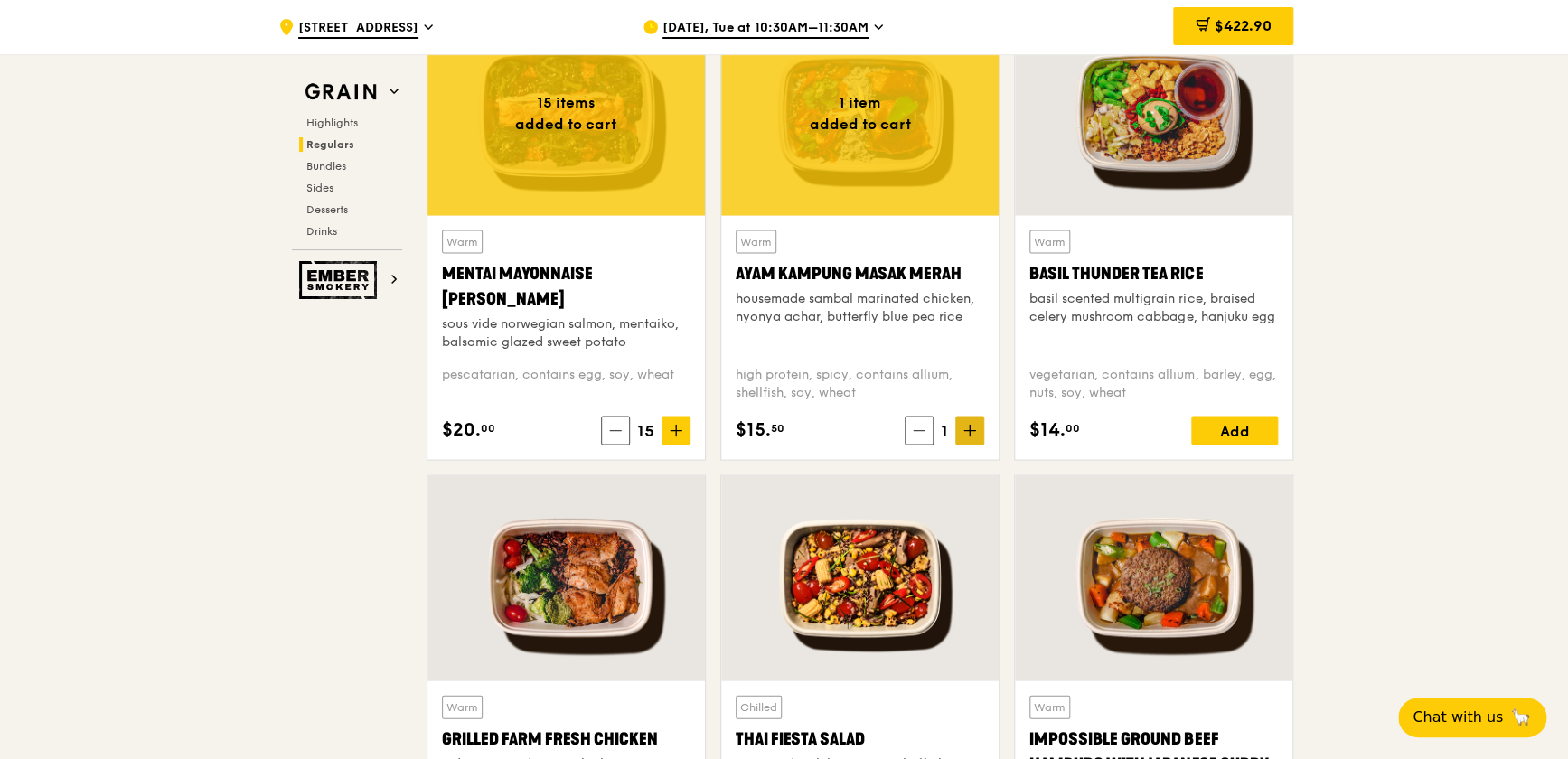
click at [969, 431] on icon at bounding box center [969, 430] width 0 height 10
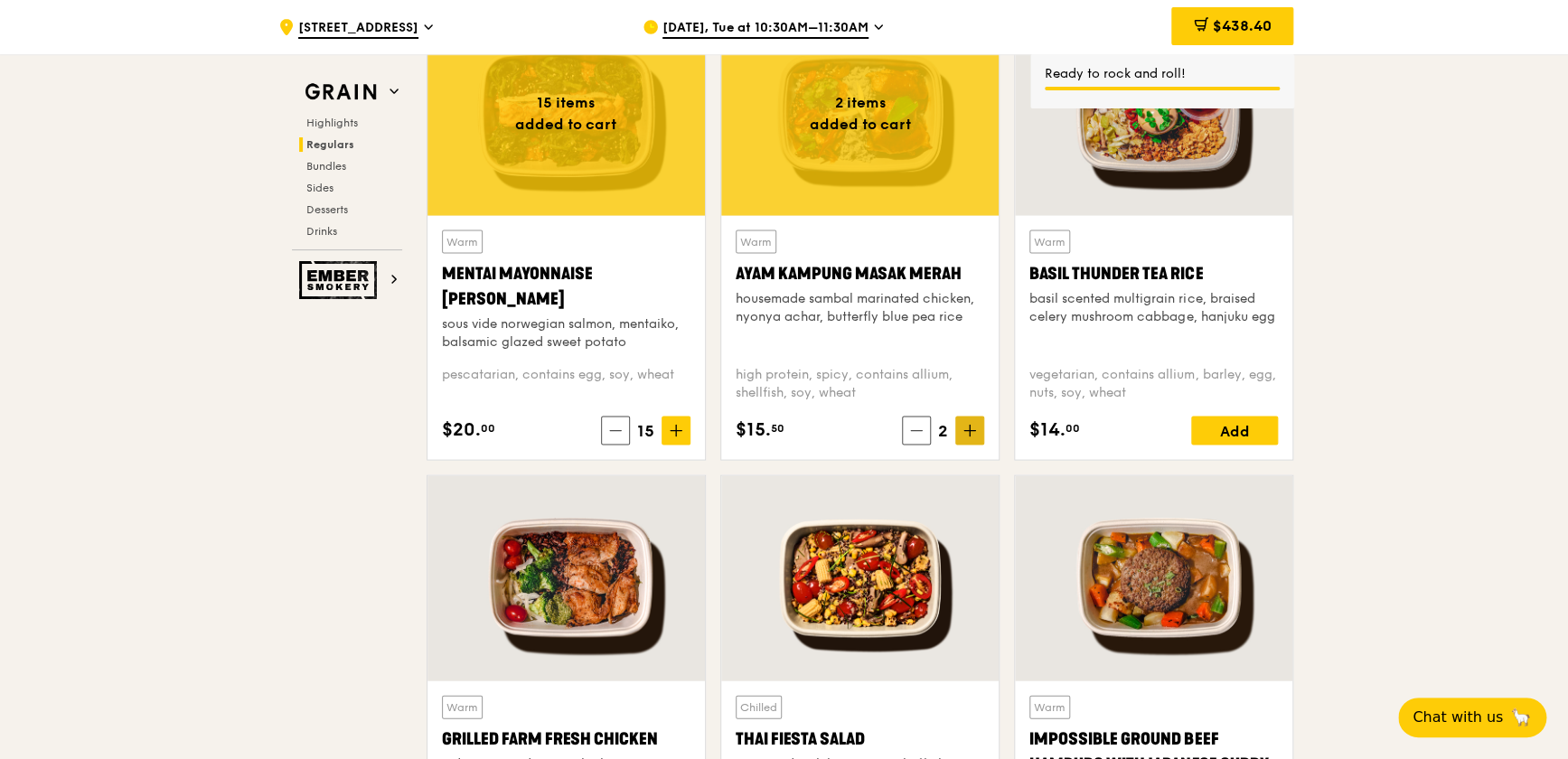
click at [969, 431] on icon at bounding box center [969, 430] width 0 height 10
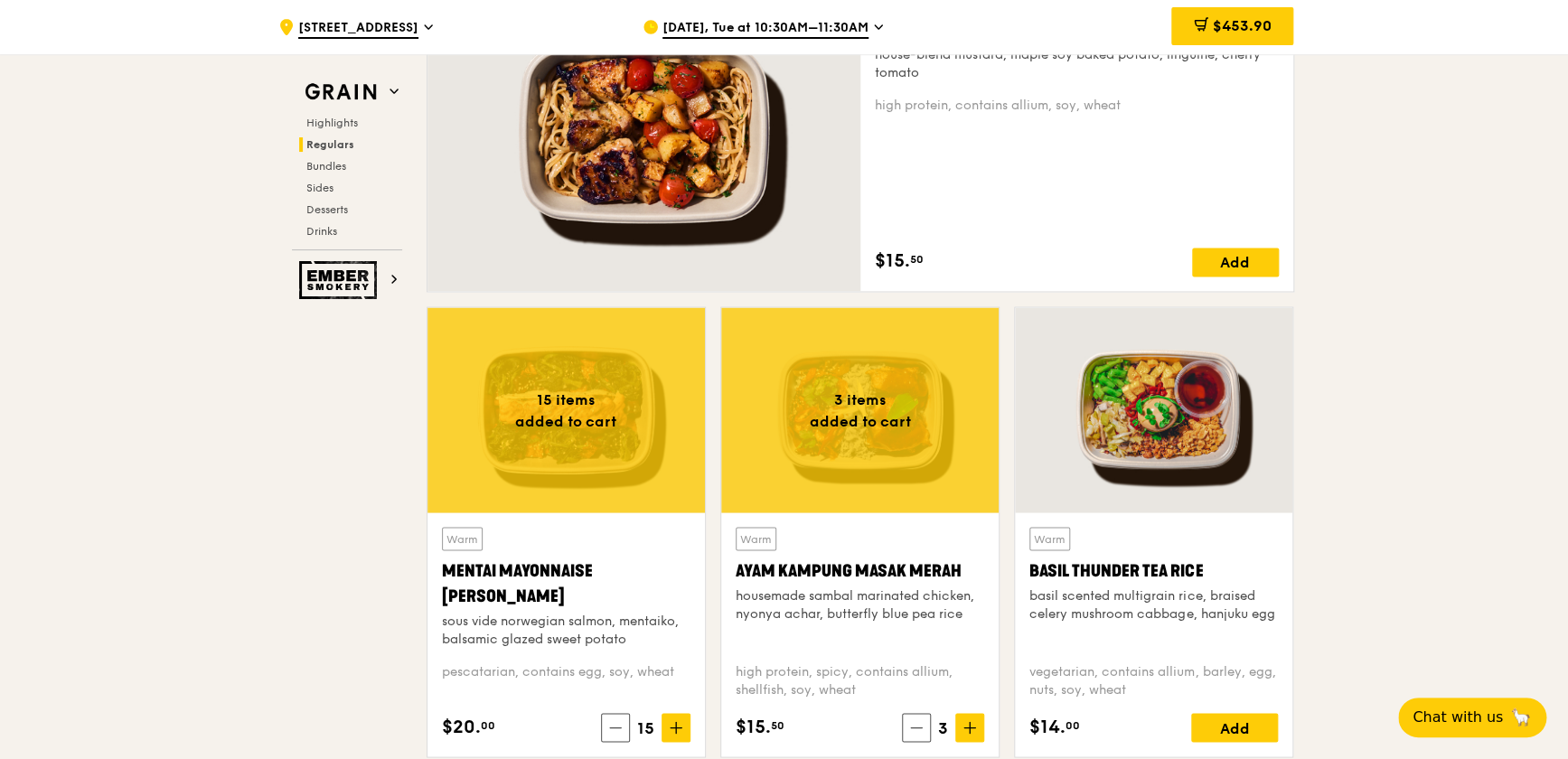
scroll to position [1580, 0]
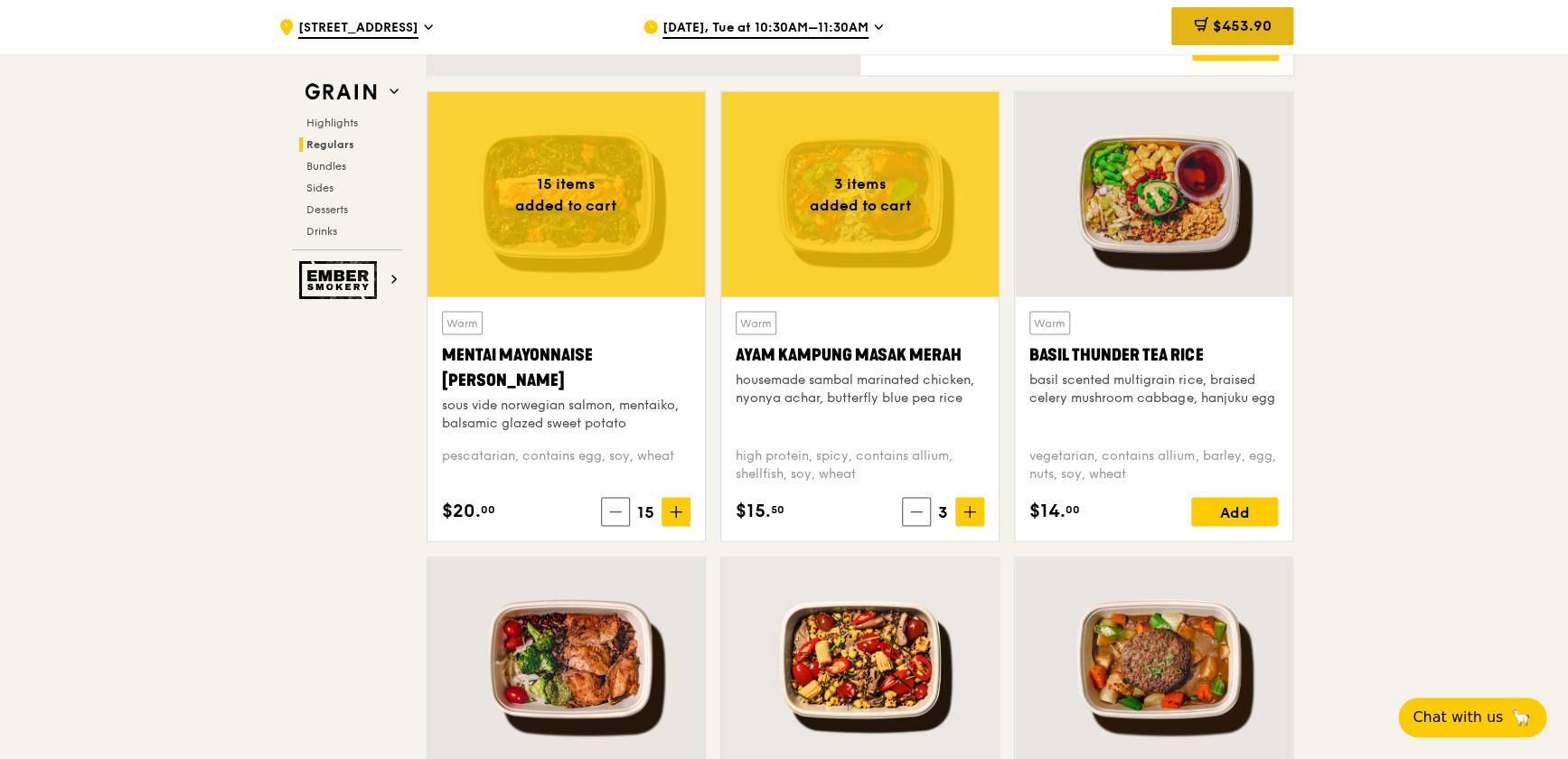
click at [1027, 26] on span "$453.90" at bounding box center [1241, 25] width 59 height 17
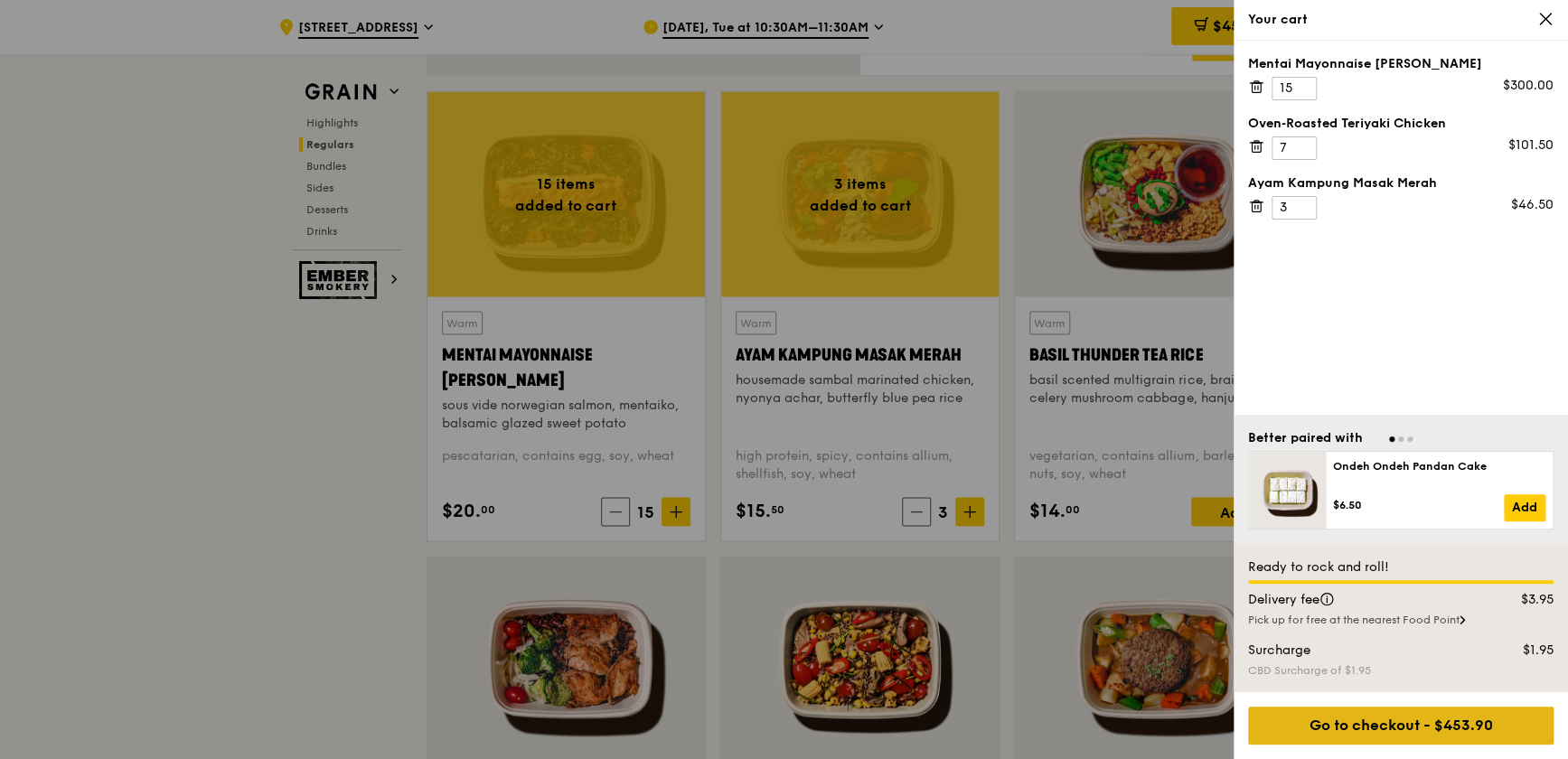
click at [1027, 514] on div "Go to checkout - $453.90" at bounding box center [1400, 725] width 305 height 38
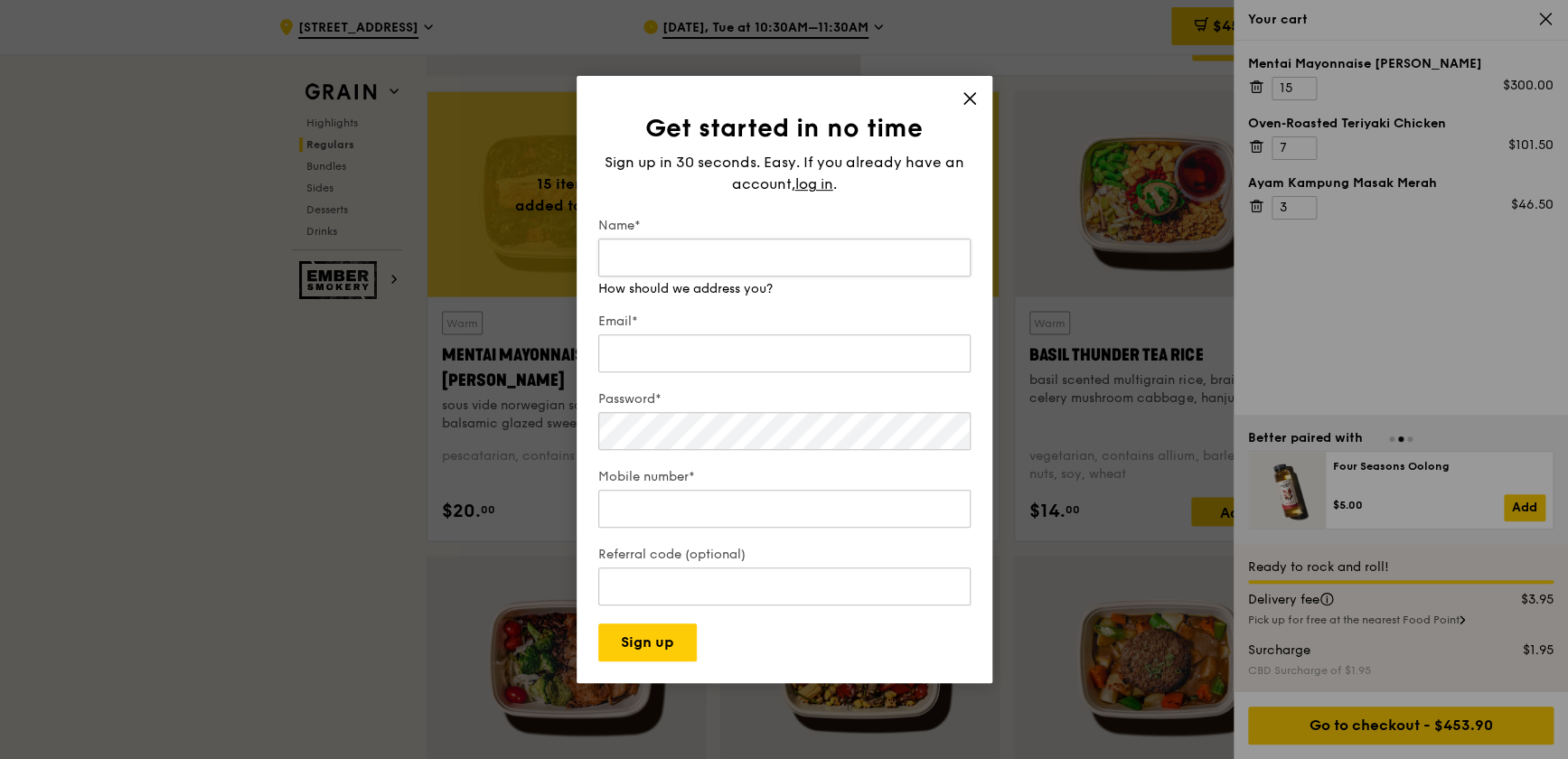
click at [734, 259] on input "Name*" at bounding box center [784, 258] width 372 height 38
type input "m"
type input "[PERSON_NAME]"
type input "[DOMAIN_NAME][EMAIL_ADDRESS][DOMAIN_NAME]"
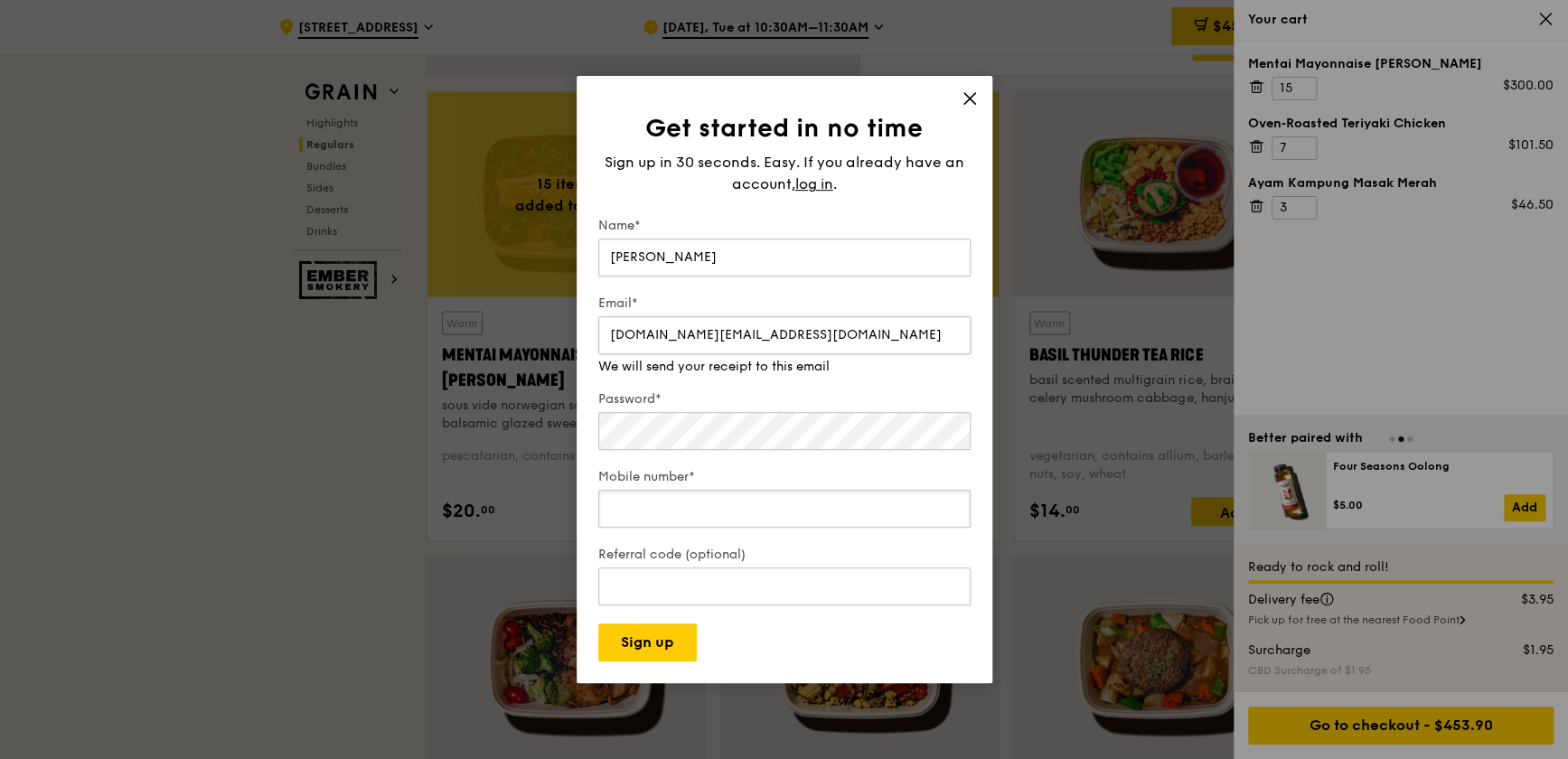
type input "81831108"
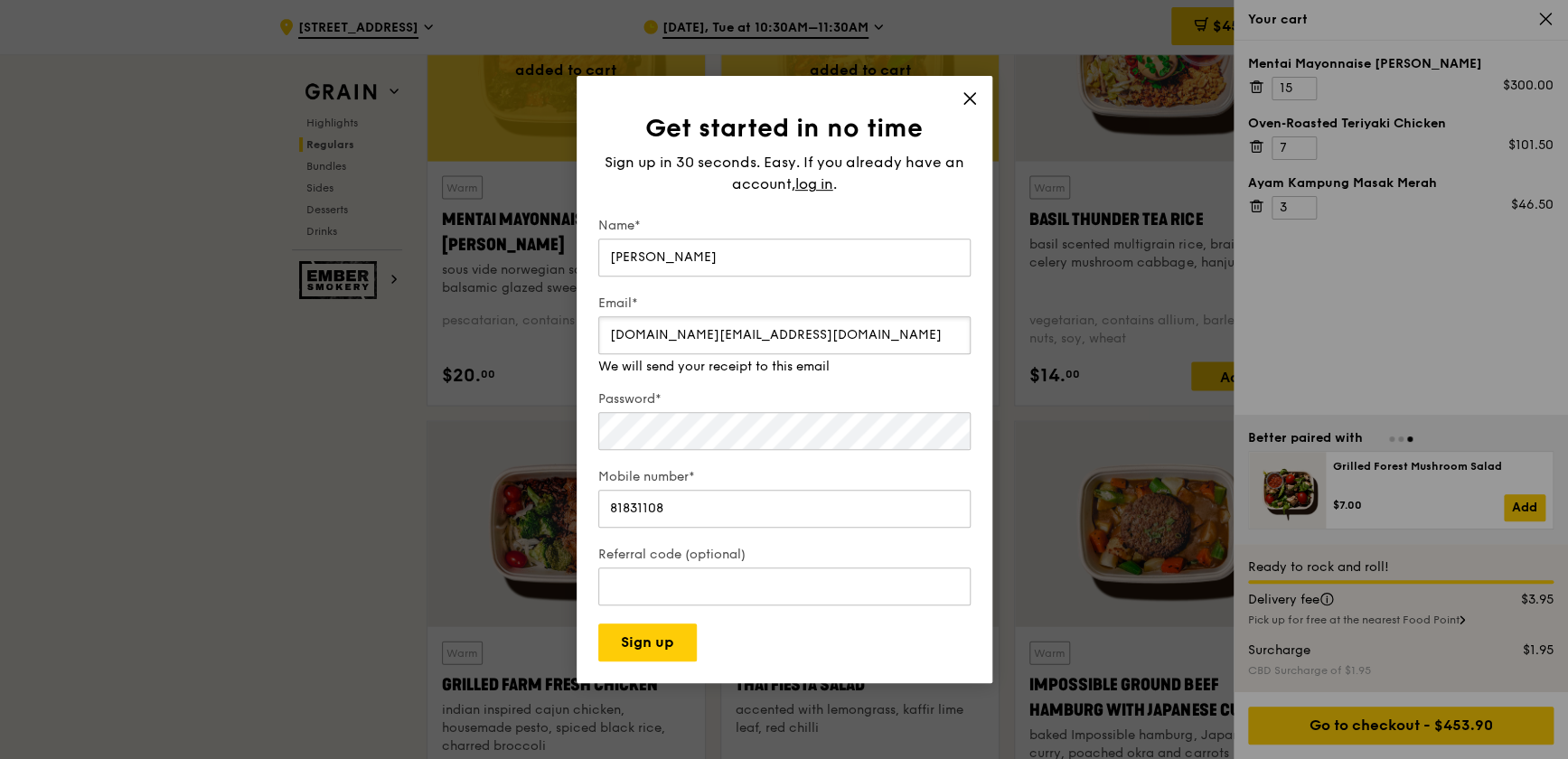
scroll to position [1744, 0]
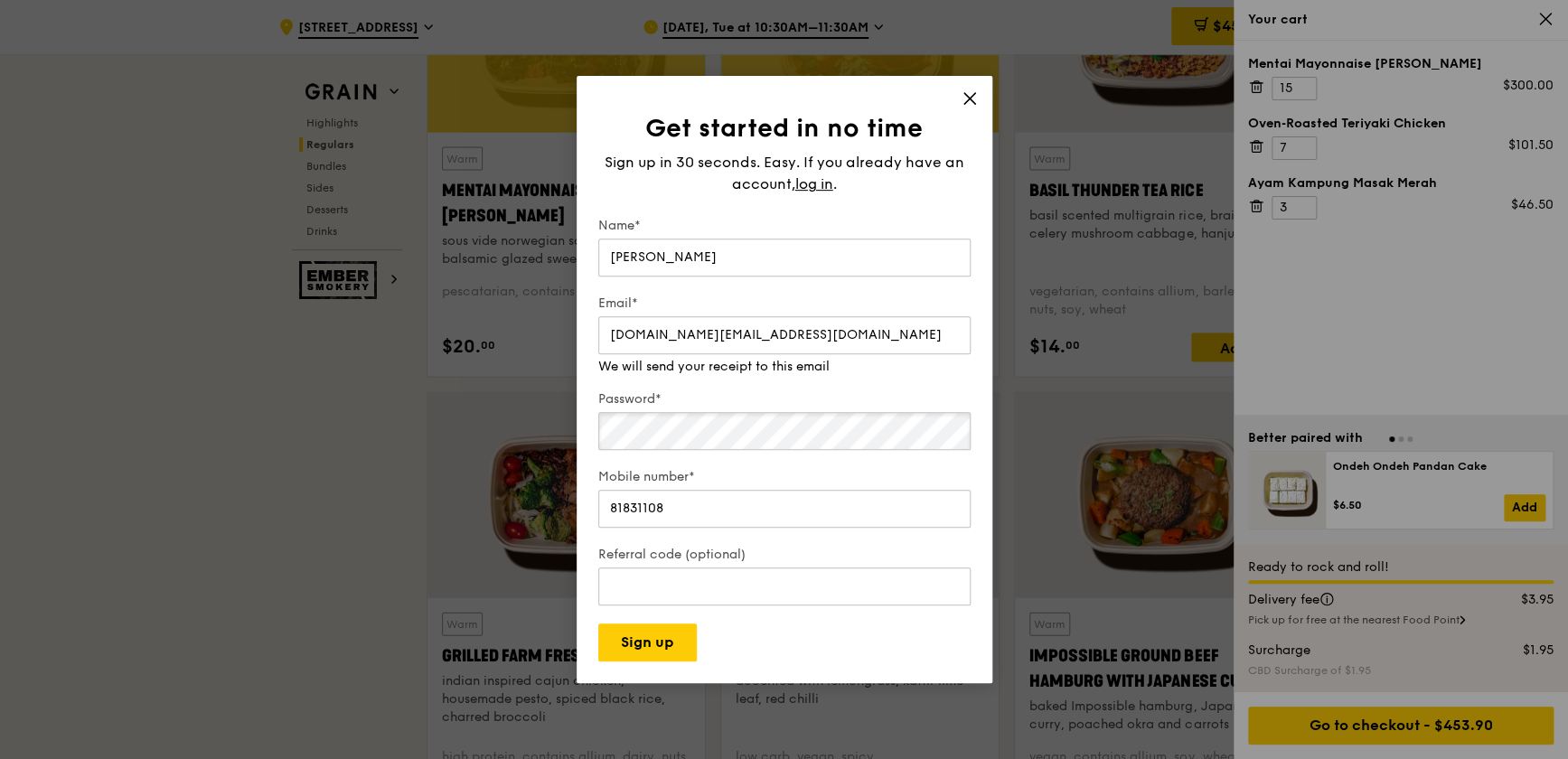
click at [690, 433] on div "Password*" at bounding box center [784, 421] width 372 height 63
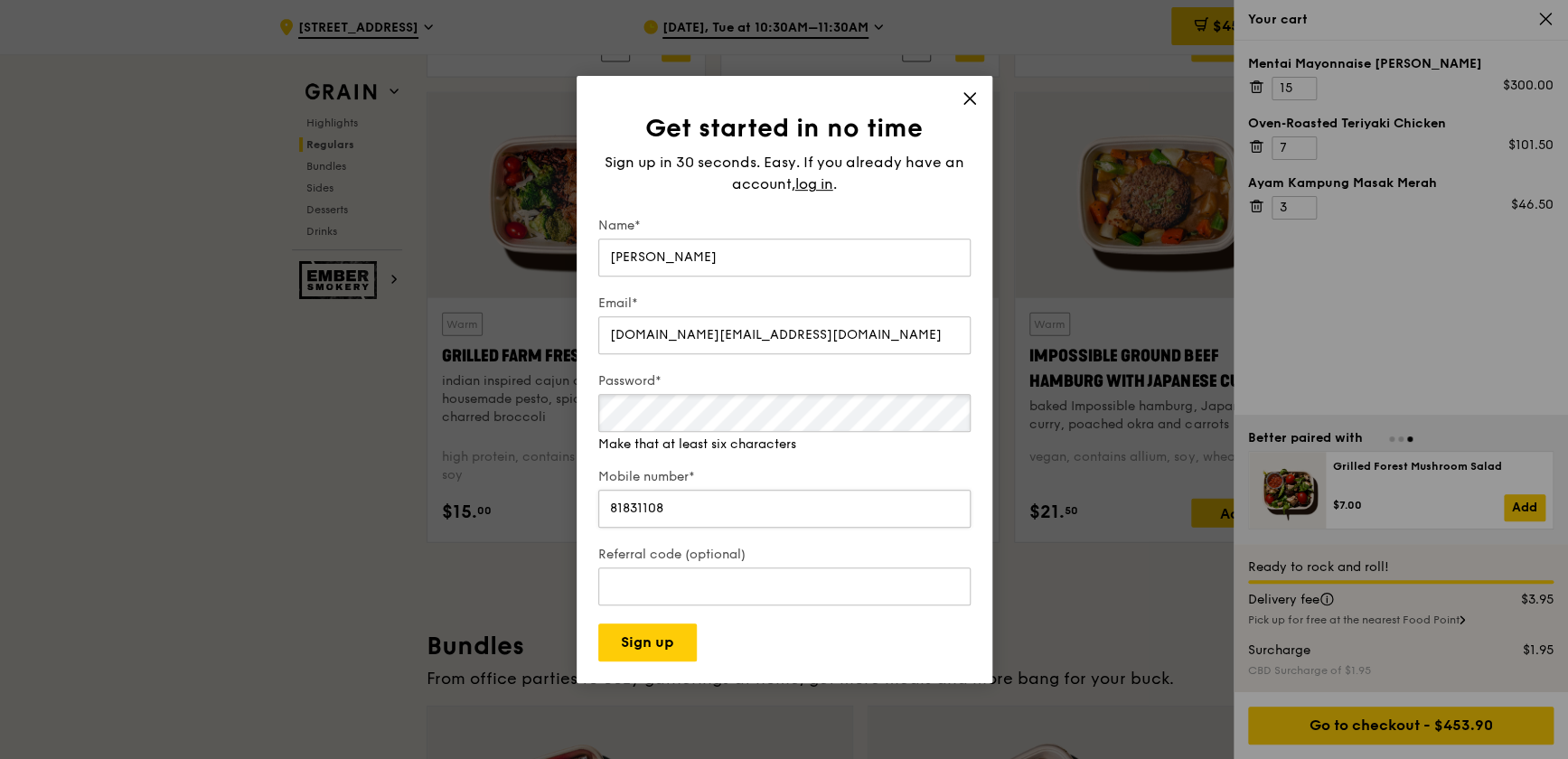
scroll to position [2072, 0]
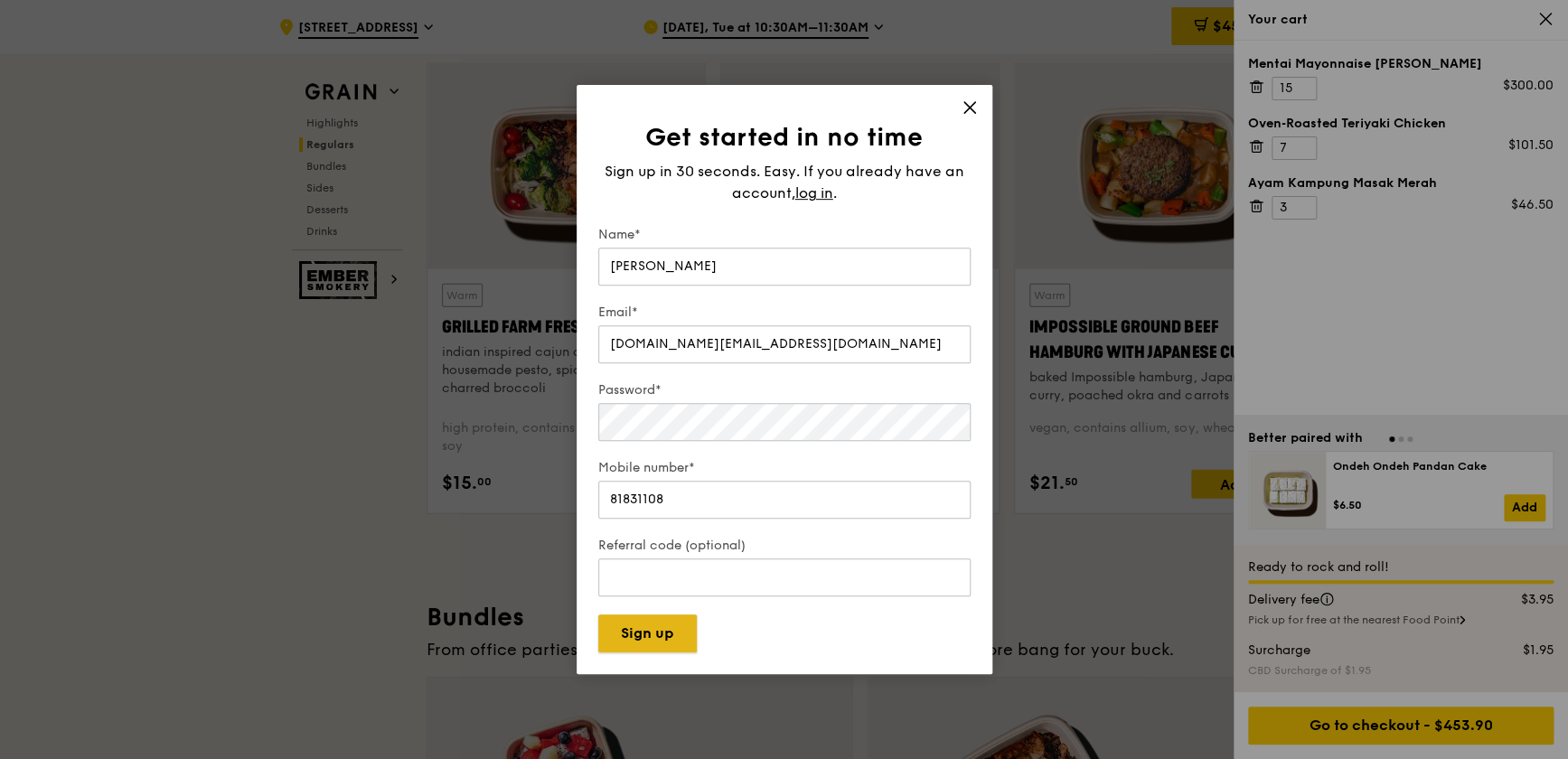
click at [651, 514] on button "Sign up" at bounding box center [647, 632] width 98 height 38
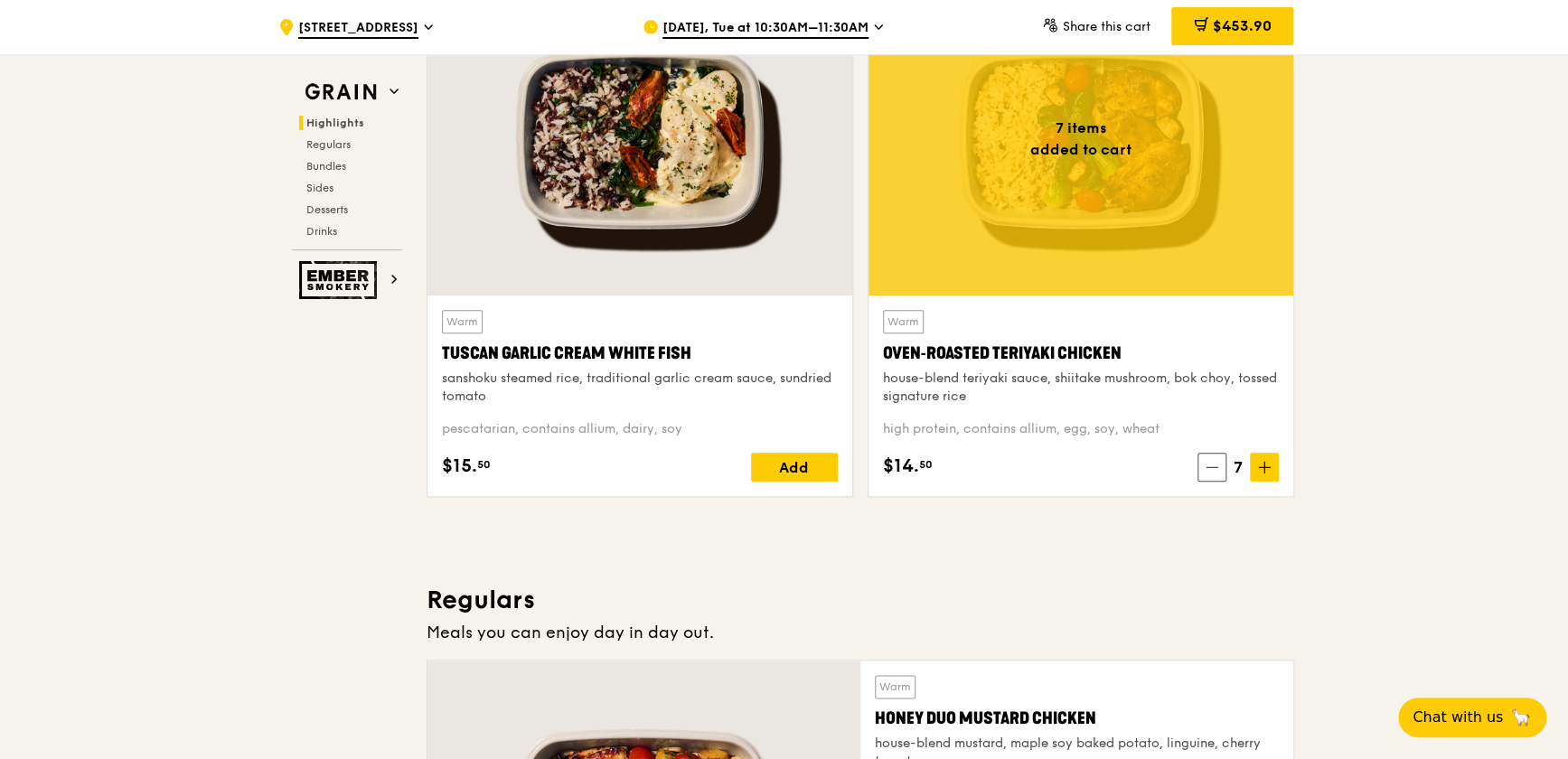
scroll to position [821, 0]
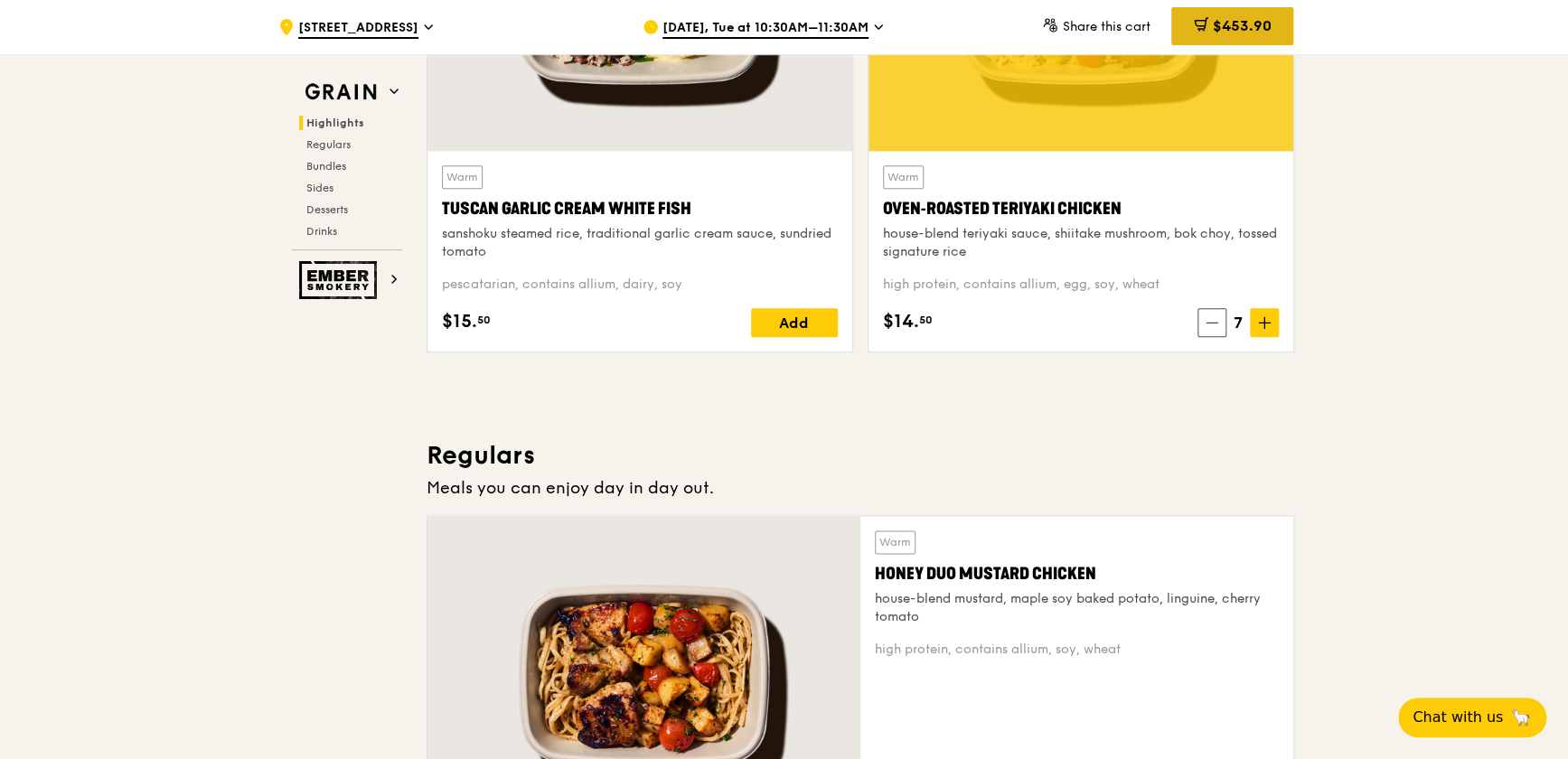
click at [1236, 19] on span "$453.90" at bounding box center [1241, 25] width 59 height 17
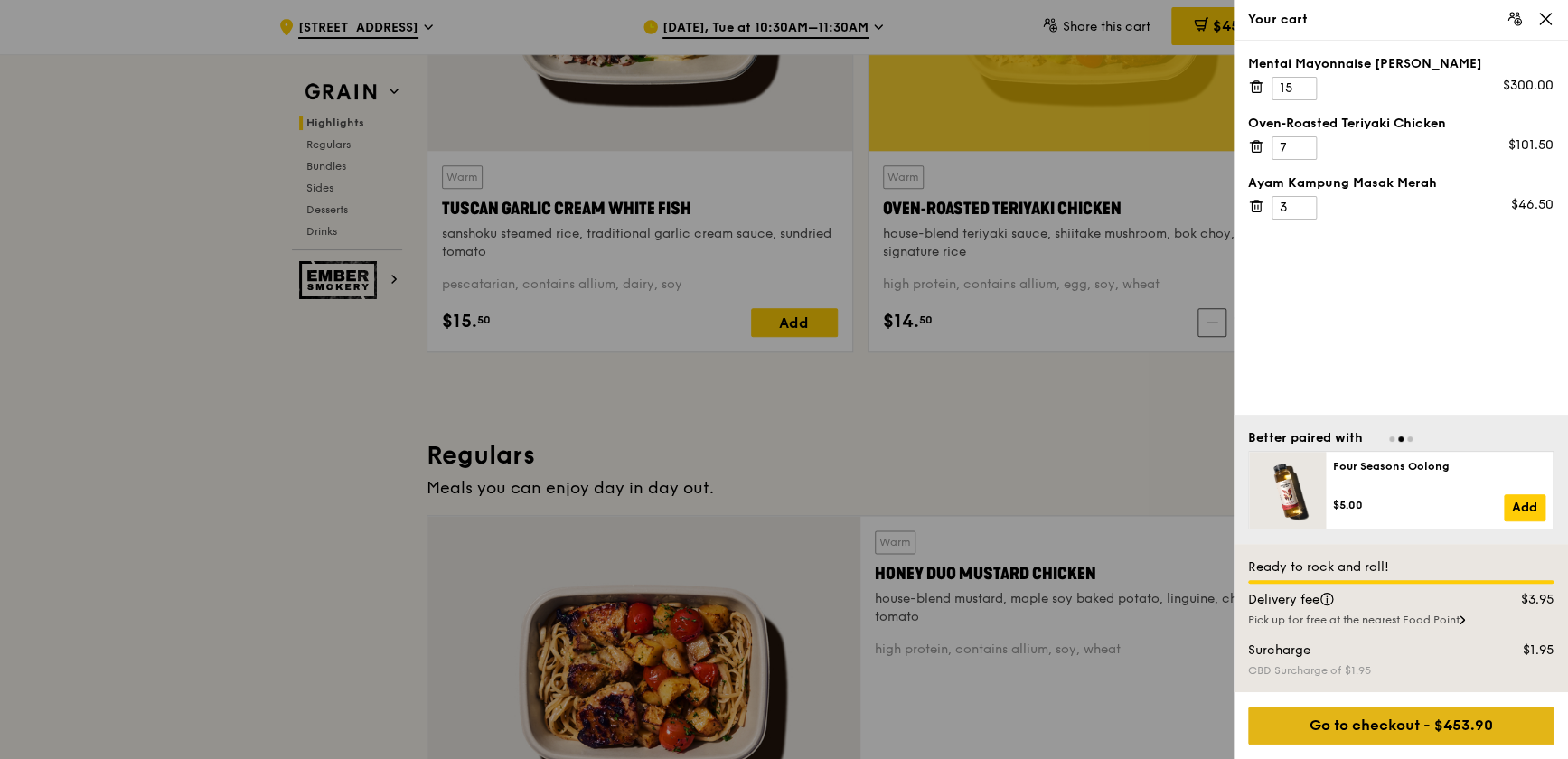
click at [1489, 723] on div "Go to checkout - $453.90" at bounding box center [1400, 725] width 305 height 38
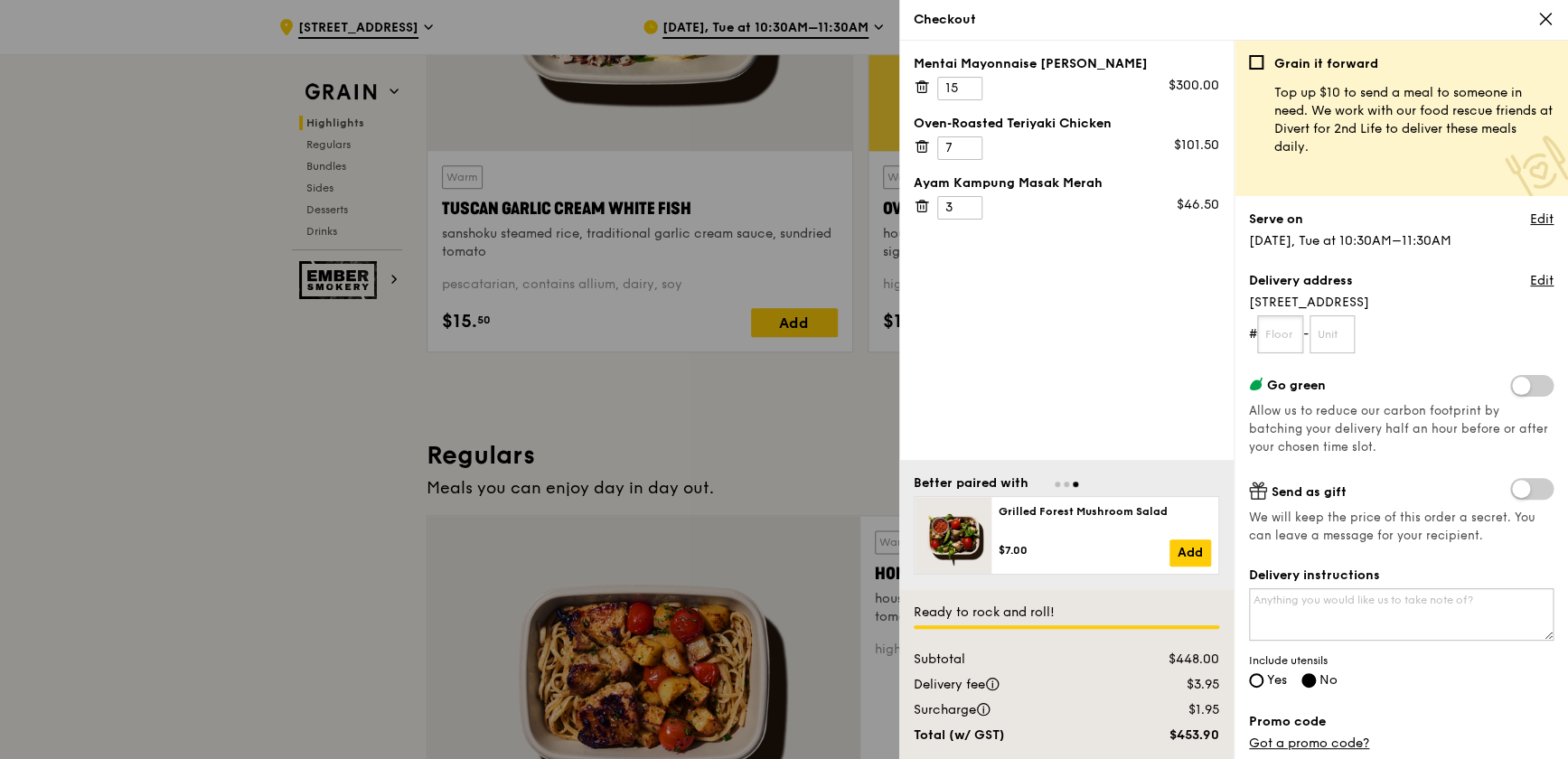
click at [1292, 330] on input "text" at bounding box center [1280, 334] width 46 height 38
type input "32"
click at [1353, 339] on input "text" at bounding box center [1332, 334] width 46 height 38
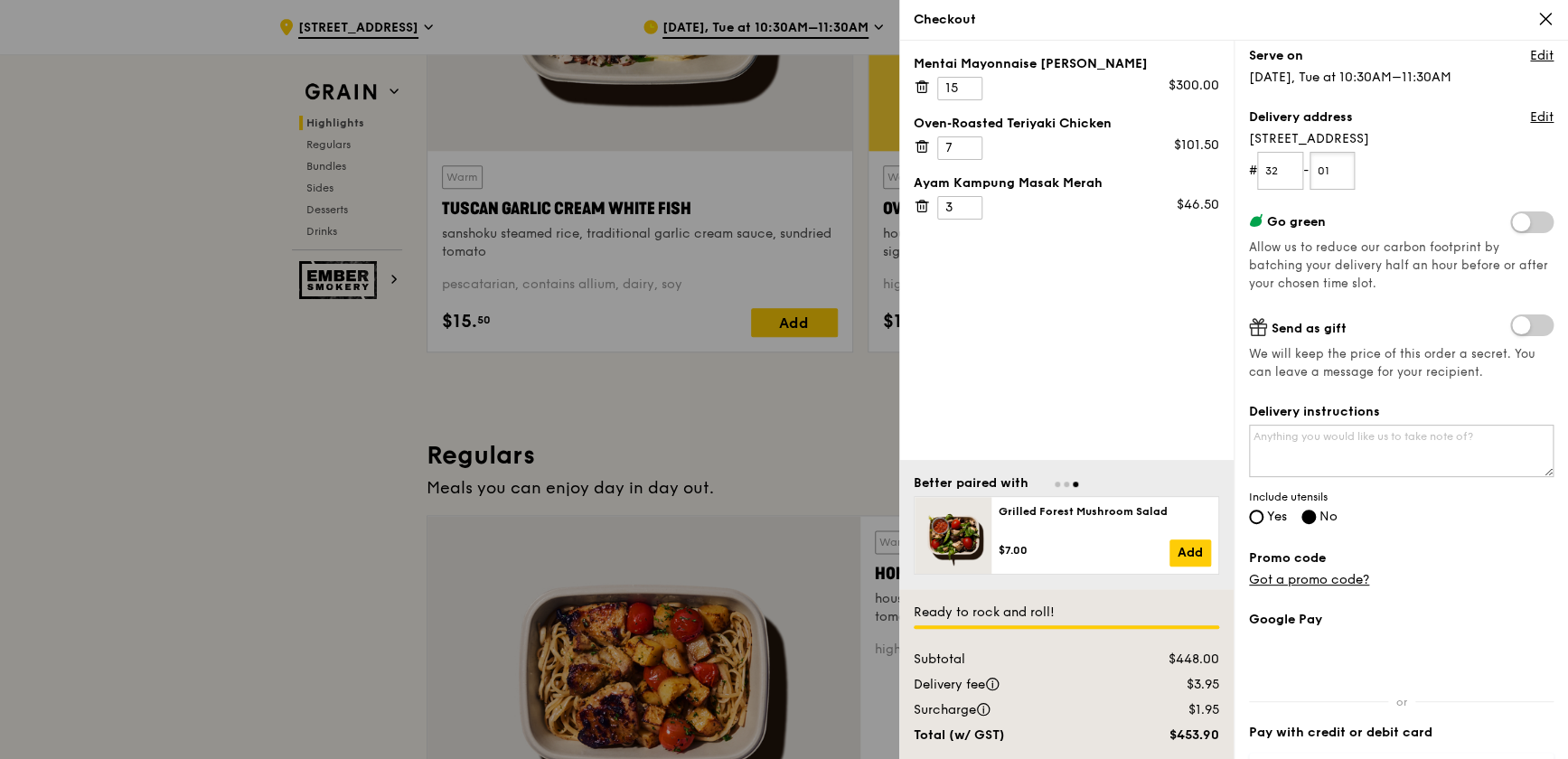
scroll to position [245, 0]
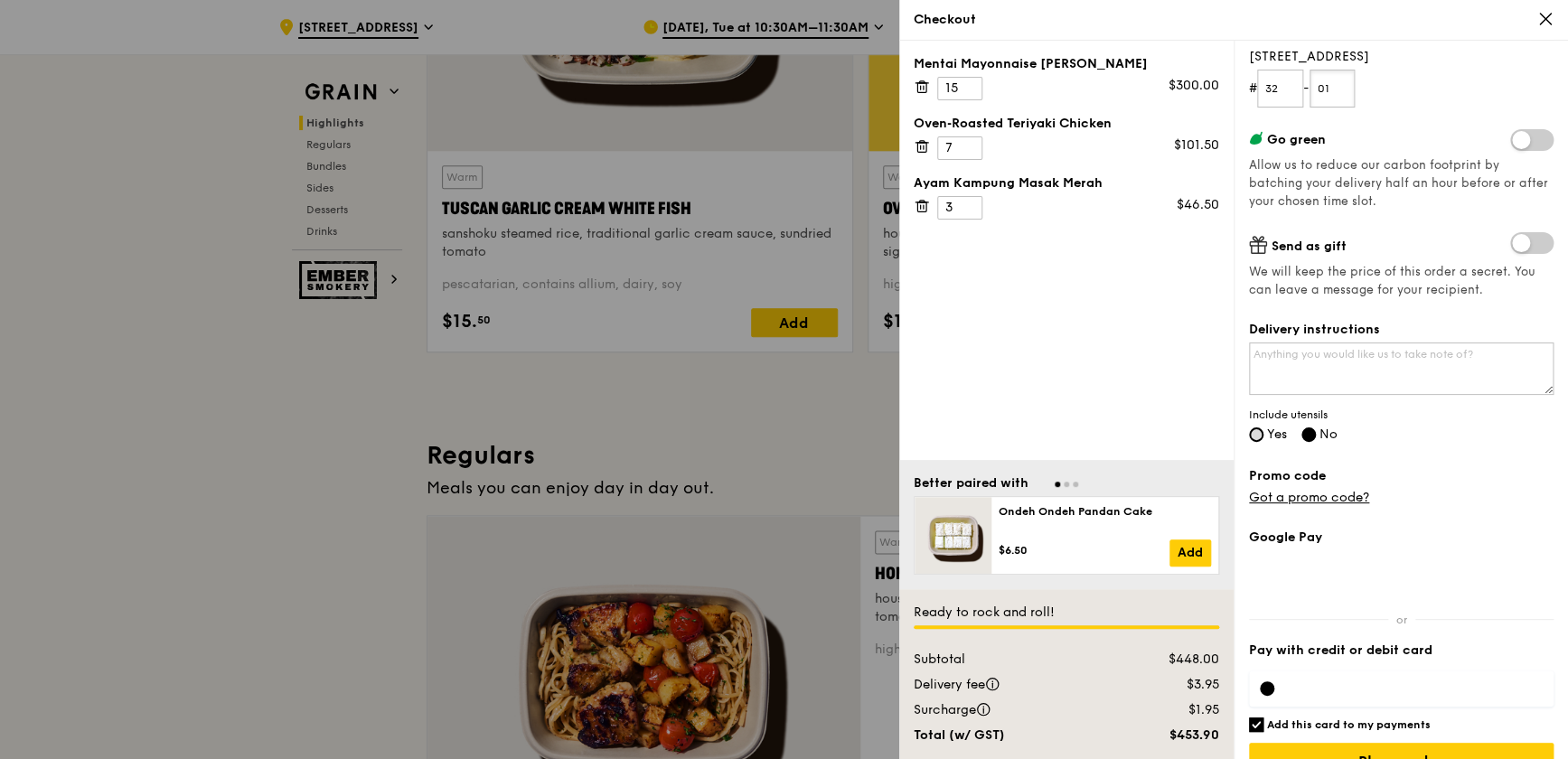
type input "01"
click at [1253, 436] on input "Yes" at bounding box center [1255, 433] width 14 height 14
radio input "true"
radio input "false"
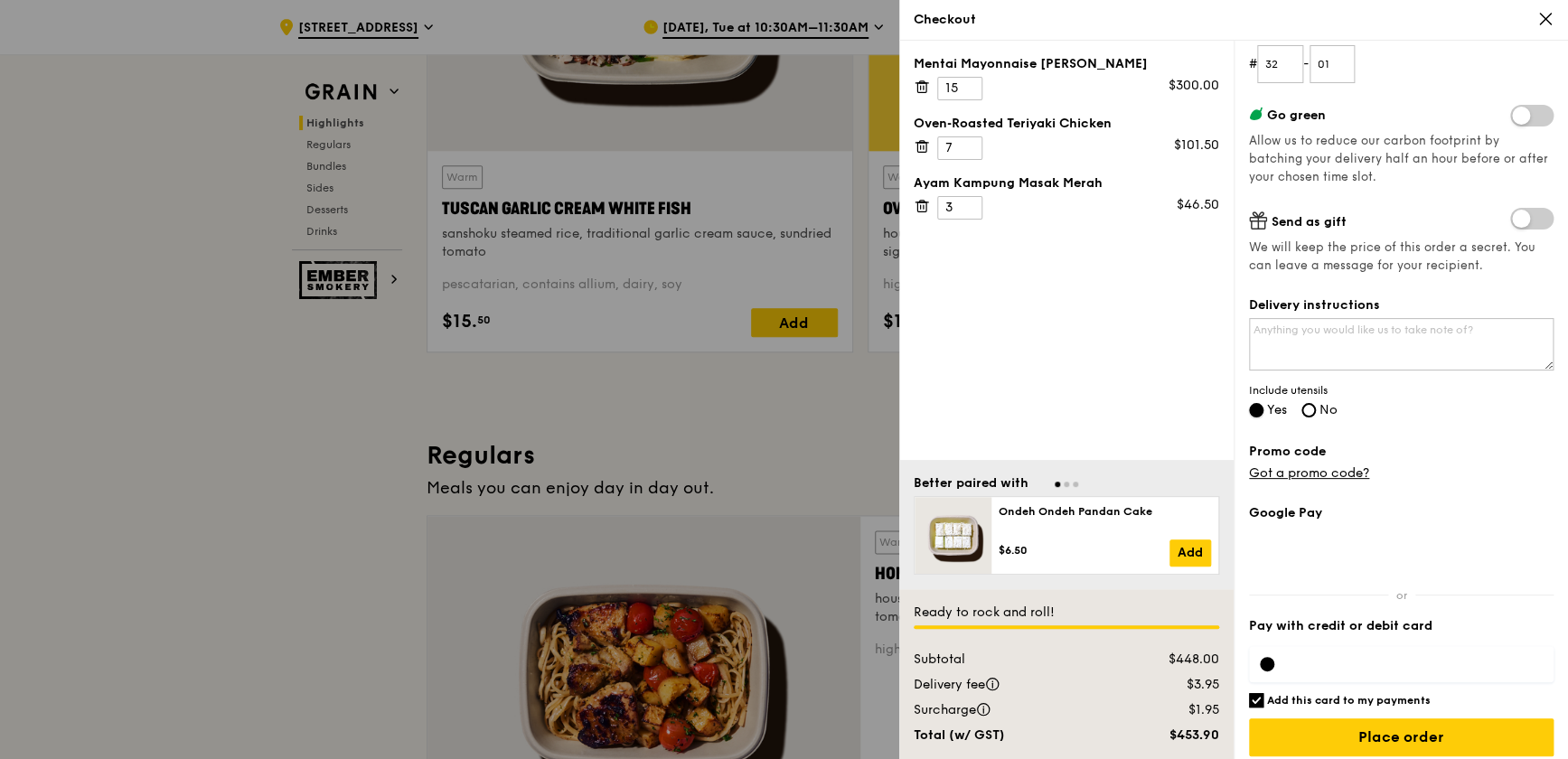
scroll to position [281, 0]
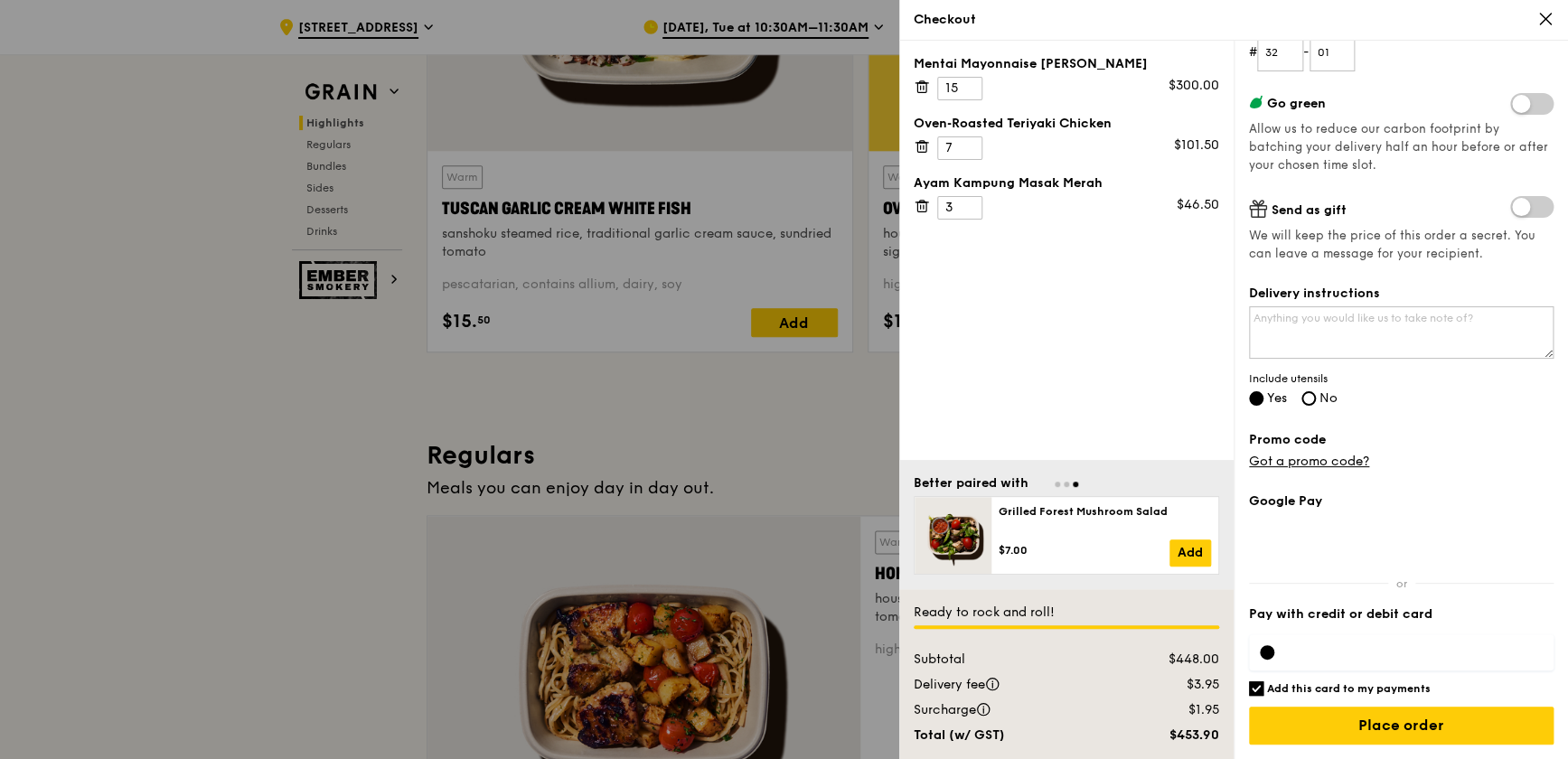
click at [1254, 684] on input "Add this card to my payments" at bounding box center [1255, 687] width 14 height 14
checkbox input "false"
click at [1382, 724] on input "Place order" at bounding box center [1401, 725] width 304 height 38
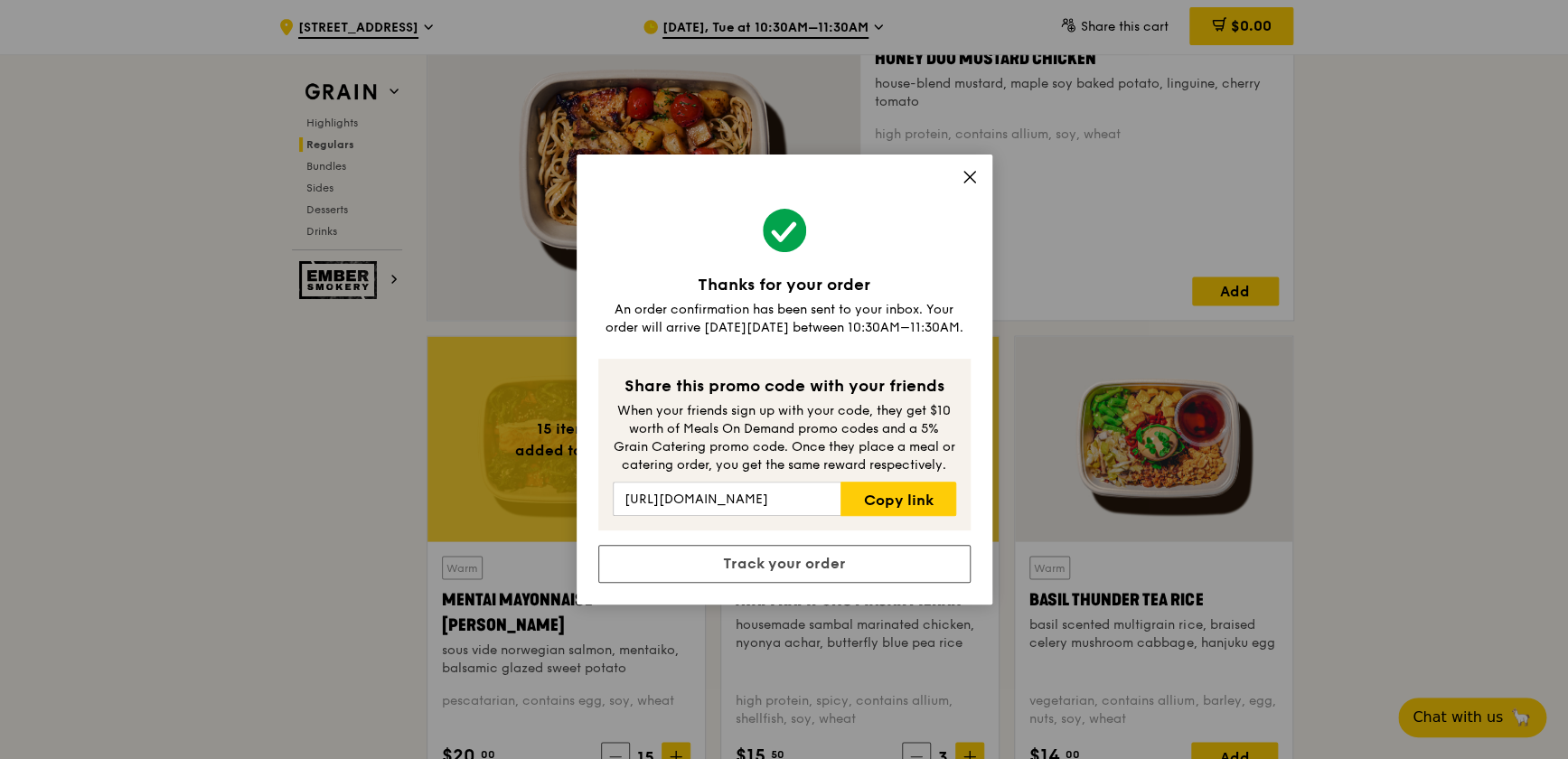
scroll to position [1477, 0]
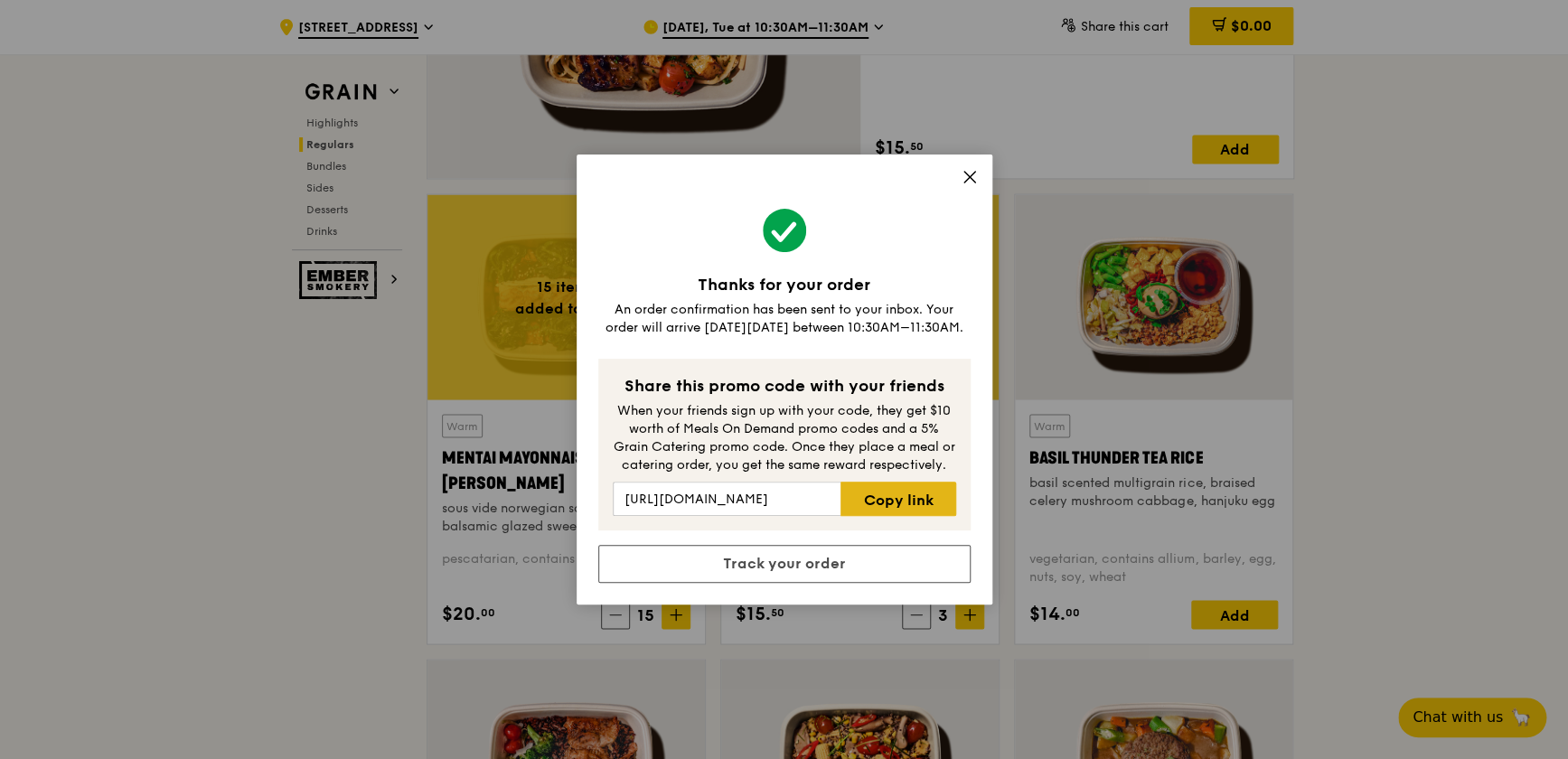
click at [902, 494] on link "Copy link" at bounding box center [897, 498] width 114 height 34
click at [808, 565] on link "Track your order" at bounding box center [784, 564] width 372 height 38
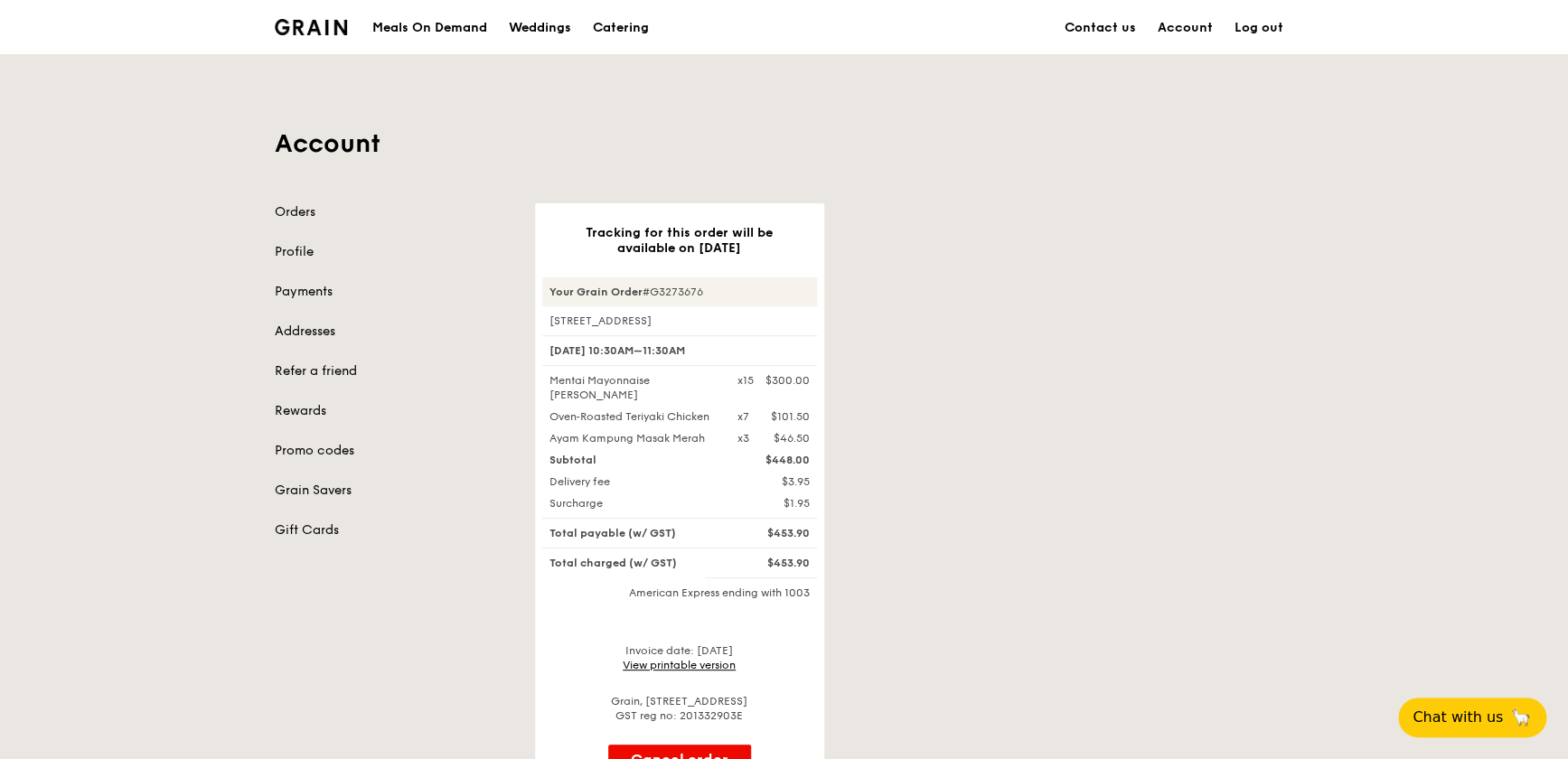
scroll to position [81, 0]
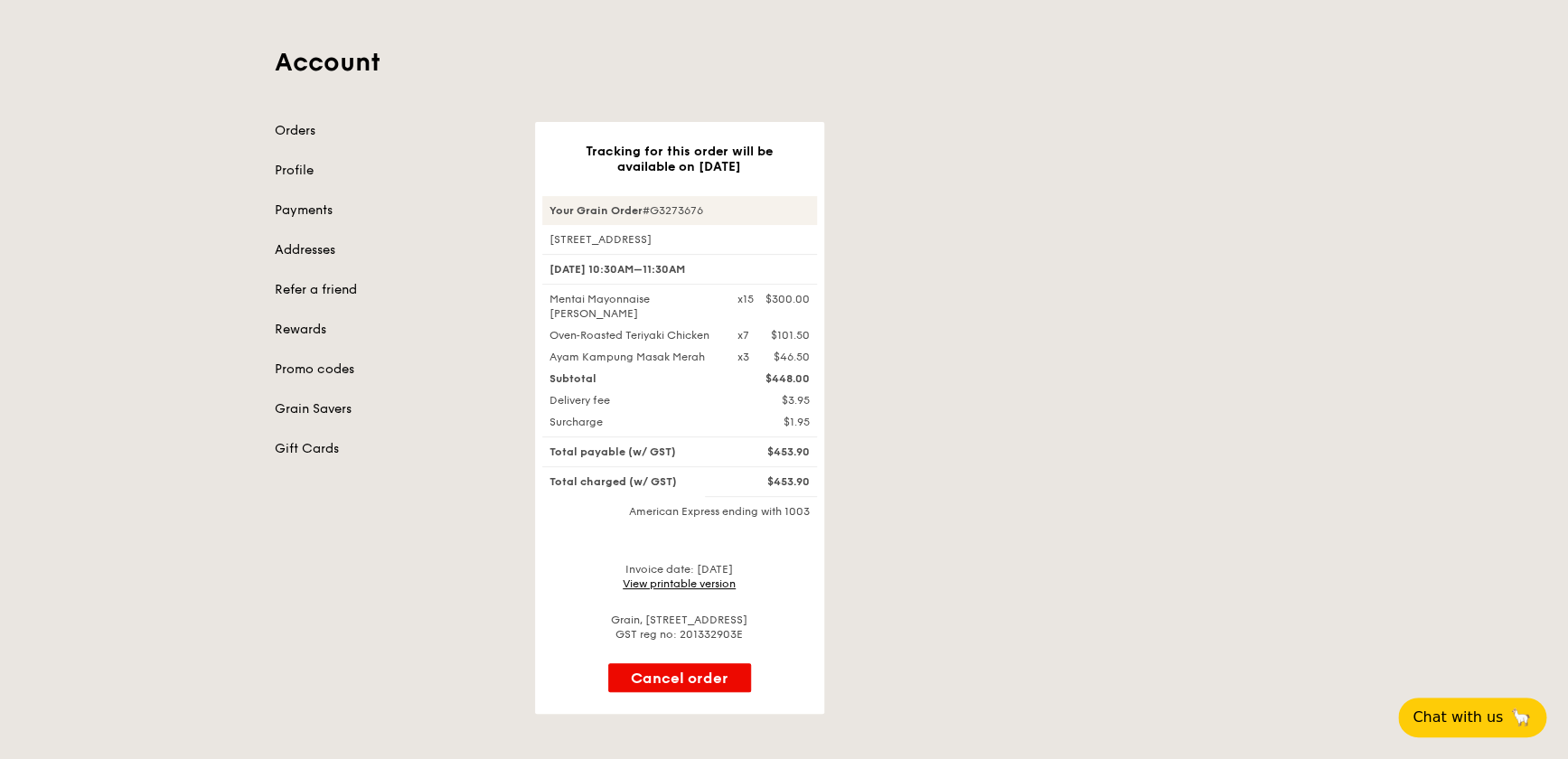
click at [1508, 356] on div "Account Orders Profile Payments Addresses Refer a friend Rewards Promo codes Gr…" at bounding box center [784, 343] width 1568 height 740
click at [707, 580] on link "View printable version" at bounding box center [679, 582] width 113 height 12
